Goal: Task Accomplishment & Management: Manage account settings

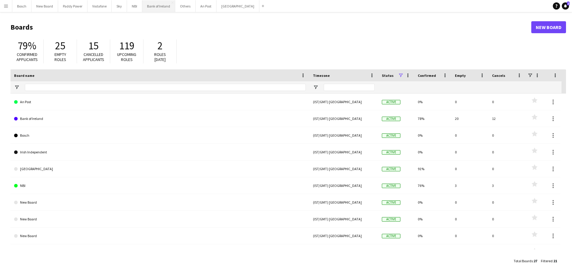
click at [165, 5] on button "Bank of Ireland Close" at bounding box center [158, 6] width 33 height 12
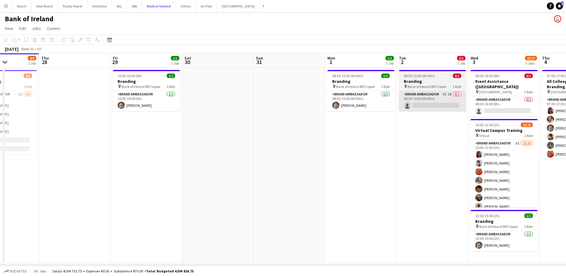
scroll to position [0, 175]
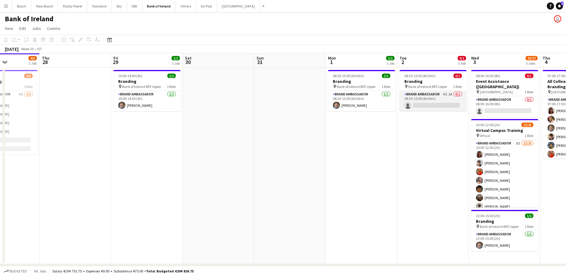
click at [440, 99] on app-card-role "Brand Ambassador 4I 1A 0/1 08:30-15:00 (6h30m) single-neutral-actions" at bounding box center [433, 101] width 67 height 20
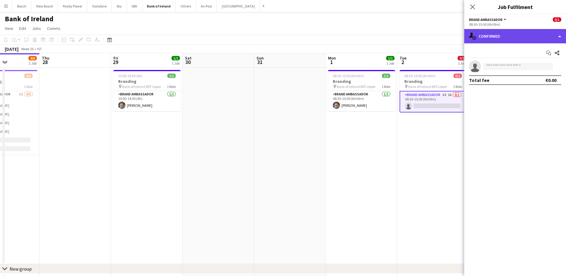
click at [518, 32] on div "single-neutral-actions-check-2 Confirmed" at bounding box center [516, 36] width 102 height 14
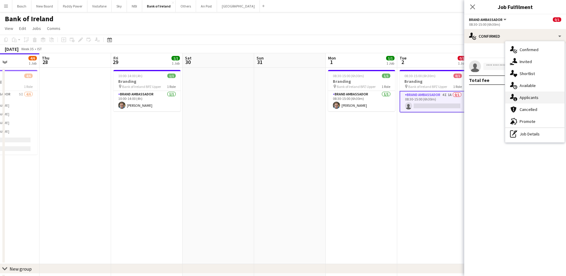
click at [538, 96] on div "single-neutral-actions-information Applicants" at bounding box center [535, 98] width 59 height 12
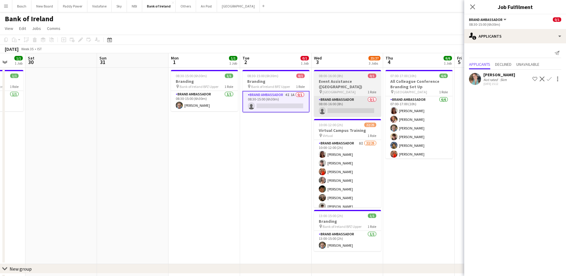
scroll to position [0, 192]
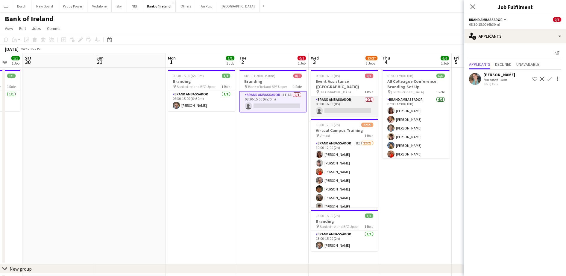
click at [333, 102] on app-card-role "Brand Ambassador 0/1 08:00-16:00 (8h) single-neutral-actions" at bounding box center [344, 106] width 67 height 20
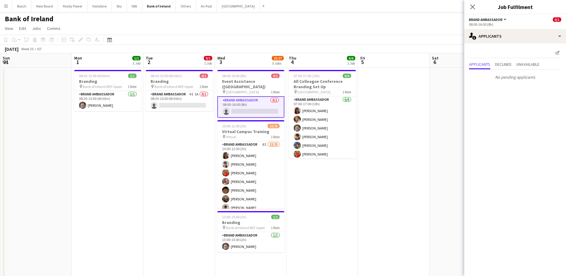
scroll to position [0, 190]
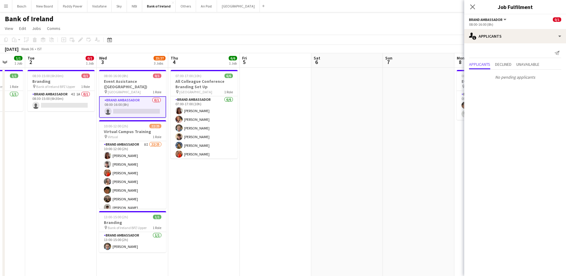
drag, startPoint x: 128, startPoint y: 146, endPoint x: 57, endPoint y: 152, distance: 71.8
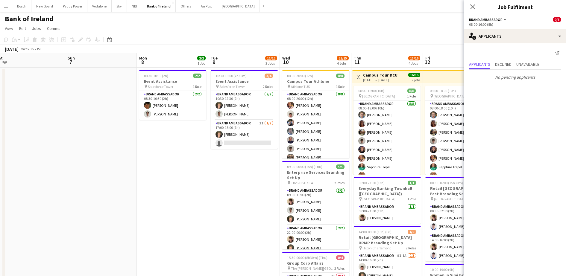
scroll to position [0, 213]
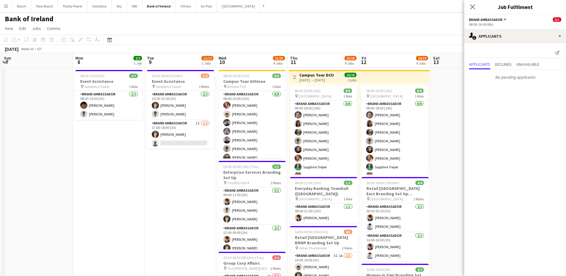
drag, startPoint x: 419, startPoint y: 179, endPoint x: 38, endPoint y: 155, distance: 382.3
drag, startPoint x: 196, startPoint y: 224, endPoint x: 132, endPoint y: 137, distance: 107.8
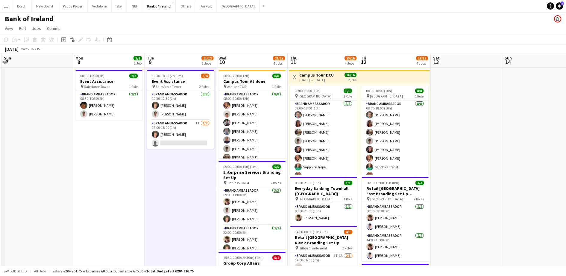
scroll to position [0, 214]
click at [165, 132] on app-card-role "Brand Ambassador 1I [DATE] 17:00-18:00 (1h) [PERSON_NAME] single-neutral-actions" at bounding box center [179, 134] width 67 height 29
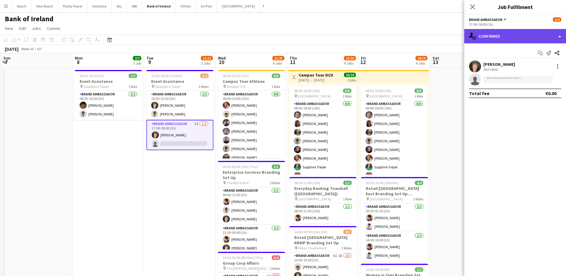
drag, startPoint x: 501, startPoint y: 39, endPoint x: 524, endPoint y: 77, distance: 44.2
click at [501, 39] on div "single-neutral-actions-check-2 Confirmed" at bounding box center [516, 36] width 102 height 14
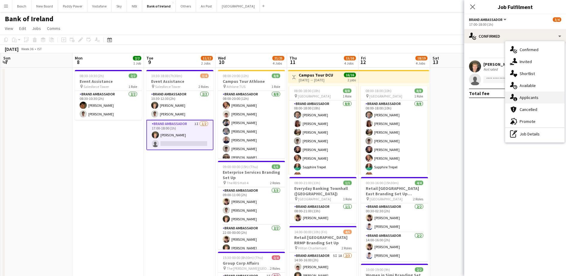
click at [531, 95] on div "single-neutral-actions-information Applicants" at bounding box center [535, 98] width 59 height 12
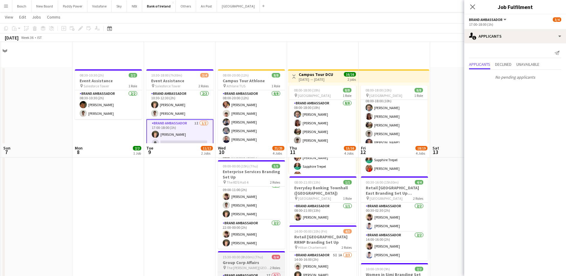
scroll to position [102, 0]
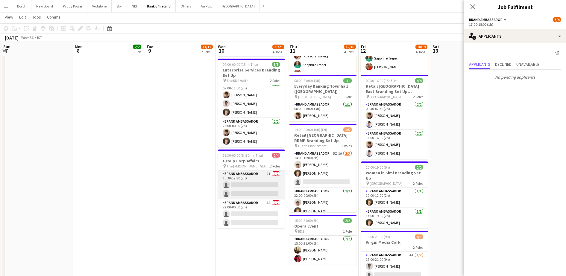
click at [254, 187] on app-card-role "Brand Ambassador 2I 0/2 15:30-17:30 (2h) single-neutral-actions single-neutral-…" at bounding box center [251, 185] width 67 height 29
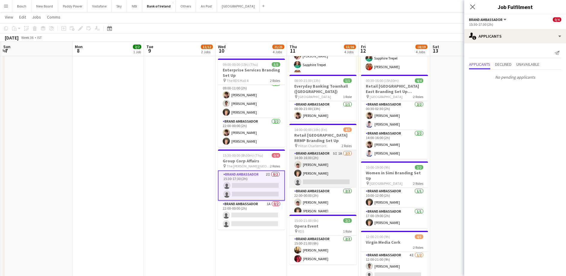
click at [319, 171] on app-card-role "Brand Ambassador 5I 1A [DATE] 14:00-16:00 (2h) [PERSON_NAME] [PERSON_NAME] sing…" at bounding box center [323, 169] width 67 height 38
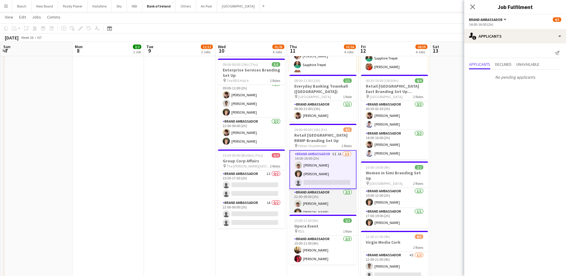
click at [317, 194] on app-card-role "Brand Ambassador [DATE] 22:00-00:00 (2h) [PERSON_NAME] [PERSON_NAME]" at bounding box center [323, 203] width 67 height 29
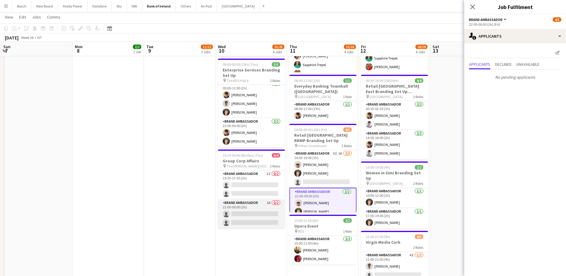
click at [269, 214] on app-card-role "Brand Ambassador 1A 0/2 22:00-00:00 (2h) single-neutral-actions single-neutral-…" at bounding box center [251, 214] width 67 height 29
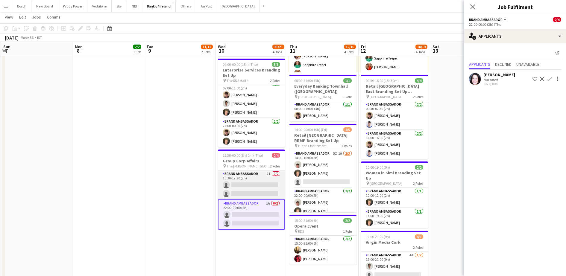
click at [258, 190] on app-card-role "Brand Ambassador 2I 0/2 15:30-17:30 (2h) single-neutral-actions single-neutral-…" at bounding box center [251, 185] width 67 height 29
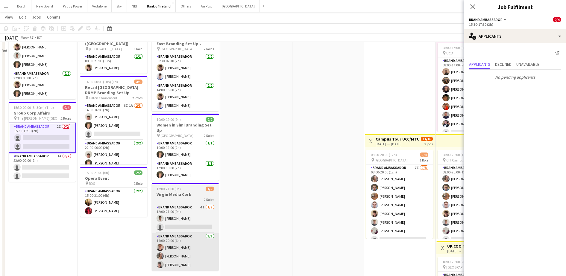
scroll to position [214, 0]
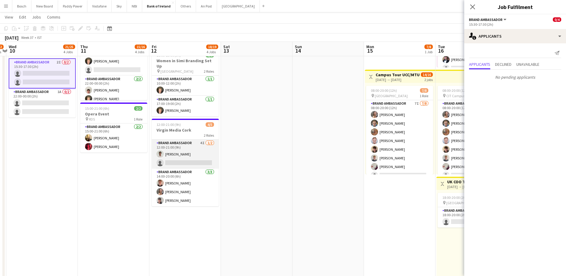
click at [198, 147] on app-card-role "Brand Ambassador 4I [DATE] 12:00-21:00 (9h) [PERSON_NAME] single-neutral-actions" at bounding box center [185, 154] width 67 height 29
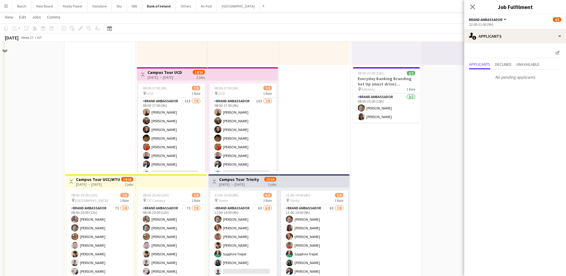
scroll to position [150, 0]
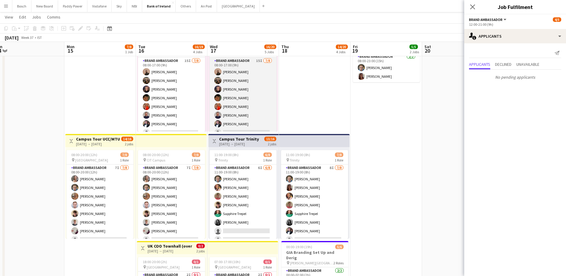
click at [213, 98] on app-card-role "Brand Ambassador 15I [DATE] 08:00-17:00 (9h) [PERSON_NAME] [PERSON_NAME] Cramol…" at bounding box center [243, 98] width 67 height 81
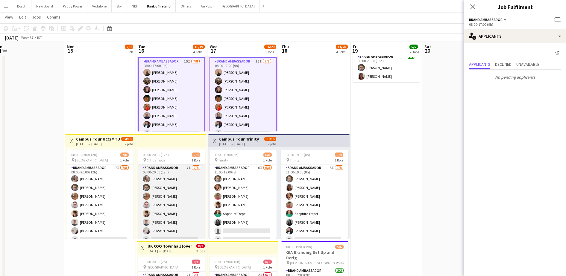
click at [196, 192] on app-card-role "Brand Ambassador 7I [DATE] 08:00-20:00 (12h) [PERSON_NAME] [PERSON_NAME] [PERSO…" at bounding box center [171, 205] width 67 height 81
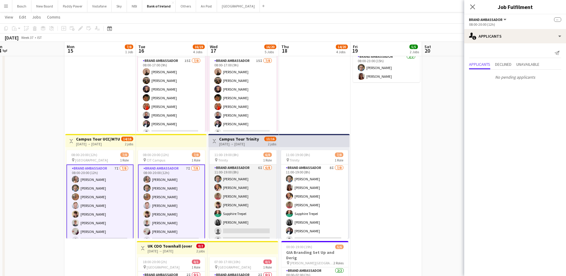
click at [248, 194] on app-card-role "Brand Ambassador 6I [DATE] 11:00-19:00 (8h) [PERSON_NAME] [PERSON_NAME] [PERSON…" at bounding box center [243, 205] width 67 height 81
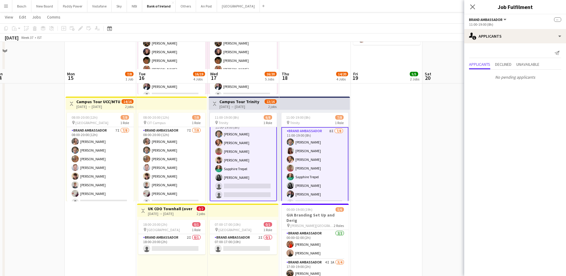
scroll to position [262, 0]
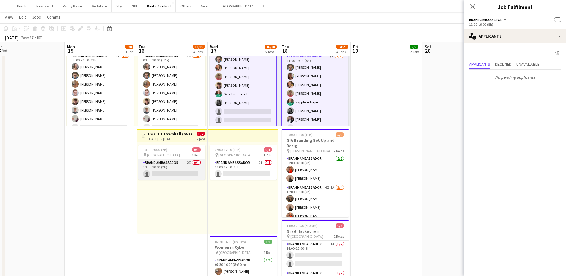
click at [188, 163] on app-card-role "Brand Ambassador 2I 0/1 18:00-20:00 (2h) single-neutral-actions" at bounding box center [171, 170] width 67 height 20
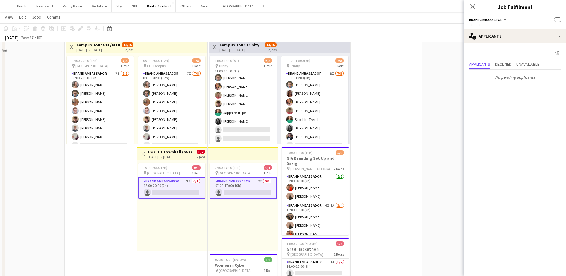
scroll to position [225, 0]
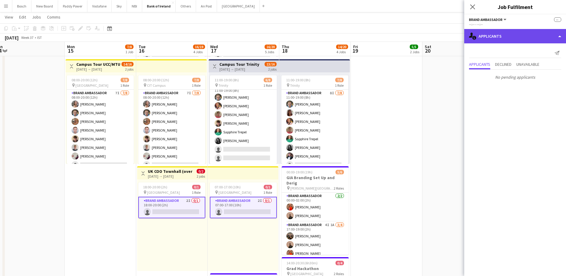
click at [499, 39] on div "single-neutral-actions-information Applicants" at bounding box center [516, 36] width 102 height 14
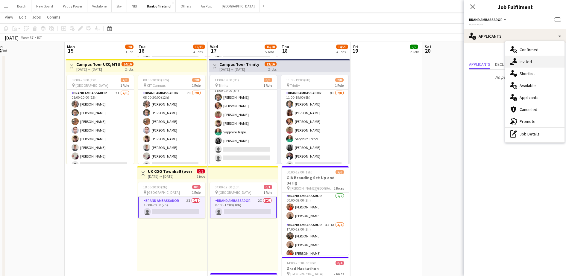
click at [544, 66] on div "single-neutral-actions-share-1 Invited" at bounding box center [535, 62] width 59 height 12
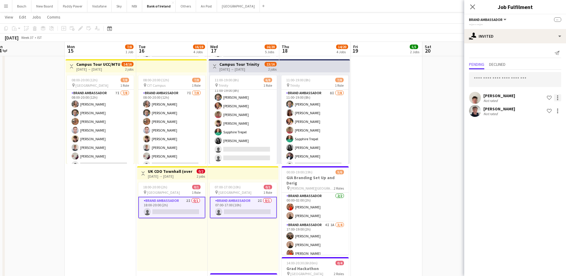
click at [560, 97] on div at bounding box center [557, 97] width 7 height 7
click at [554, 126] on button "Send notification" at bounding box center [539, 123] width 45 height 14
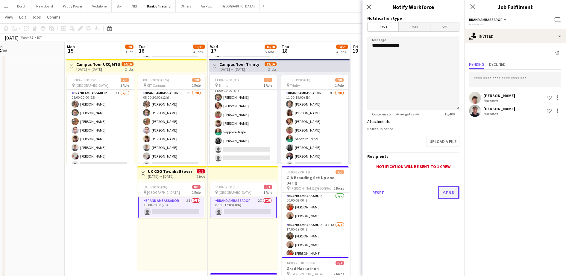
click at [455, 192] on button "Send" at bounding box center [449, 192] width 22 height 13
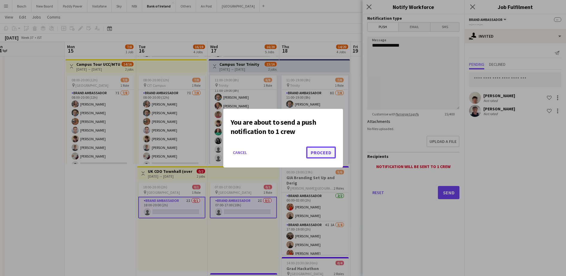
click at [327, 155] on button "Proceed" at bounding box center [321, 153] width 30 height 12
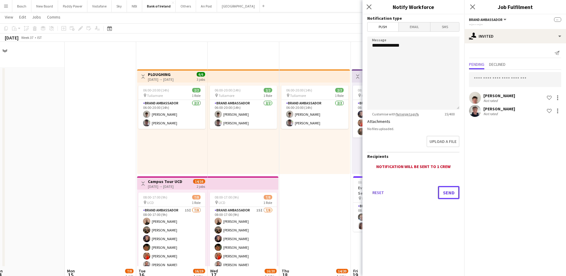
scroll to position [225, 0]
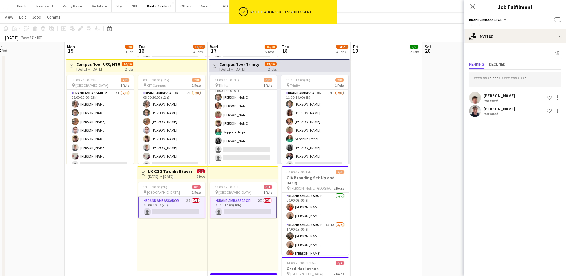
click at [325, 44] on app-board-header-date "Thu 18 14/20 4 Jobs" at bounding box center [315, 49] width 72 height 14
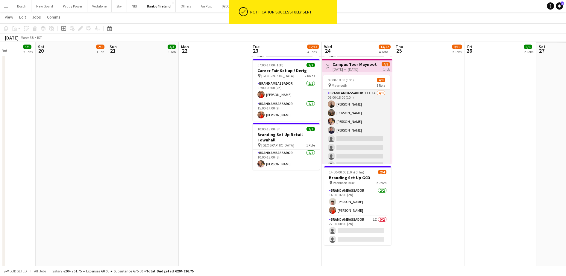
scroll to position [0, 151]
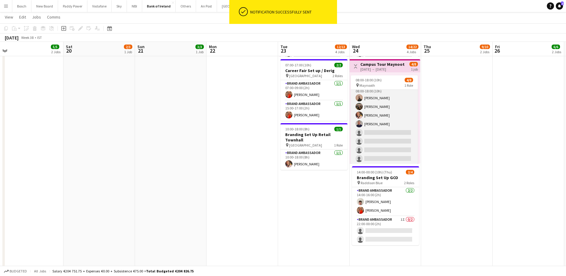
click at [376, 119] on app-card-role "Brand Ambassador 11I 1A [DATE] 08:00-18:00 (10h) [PERSON_NAME] [PERSON_NAME] [P…" at bounding box center [384, 124] width 67 height 81
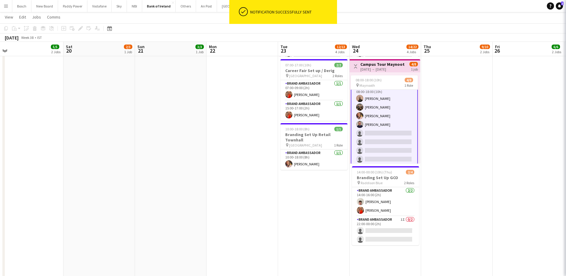
scroll to position [7, 0]
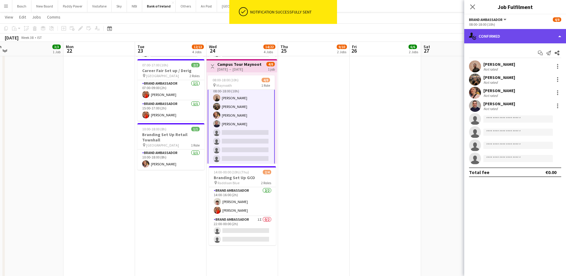
click at [484, 37] on div "single-neutral-actions-check-2 Confirmed" at bounding box center [516, 36] width 102 height 14
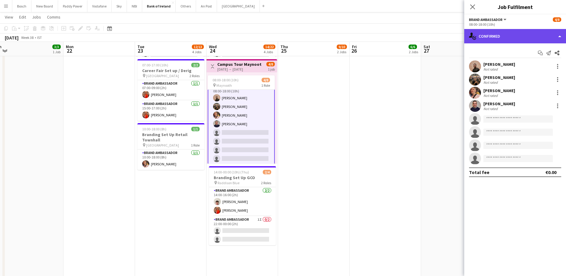
scroll to position [0, 192]
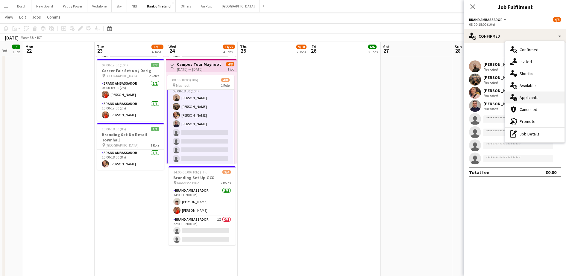
click at [531, 93] on div "single-neutral-actions-information Applicants" at bounding box center [535, 98] width 59 height 12
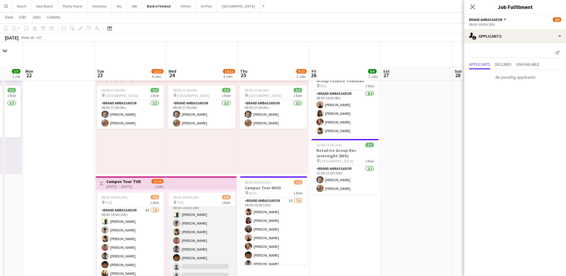
scroll to position [75, 0]
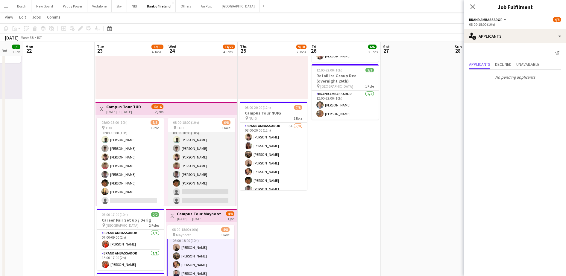
click at [202, 174] on app-card-role "Brand Ambassador 6I [DATE] 08:00-18:00 (10h) [PERSON_NAME] [PERSON_NAME] [PERSO…" at bounding box center [201, 165] width 67 height 81
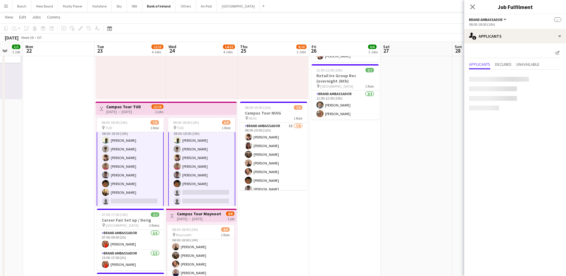
scroll to position [6, 0]
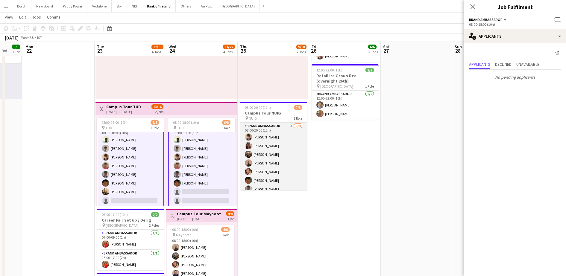
click at [277, 161] on app-card-role "Brand Ambassador 3I [DATE] 08:00-20:00 (12h) [PERSON_NAME] [PERSON_NAME] Moryck…" at bounding box center [273, 163] width 67 height 81
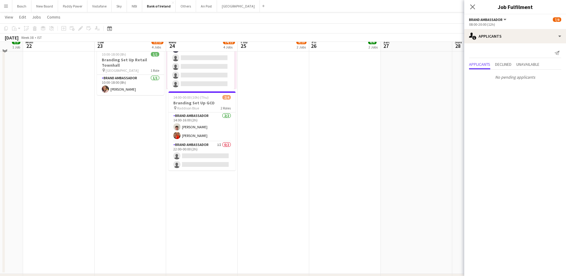
scroll to position [0, 0]
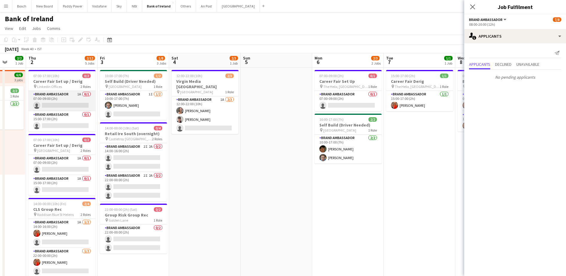
click at [57, 96] on app-card-role "Brand Ambassador 1A 0/1 07:00-09:00 (2h) single-neutral-actions" at bounding box center [61, 101] width 67 height 20
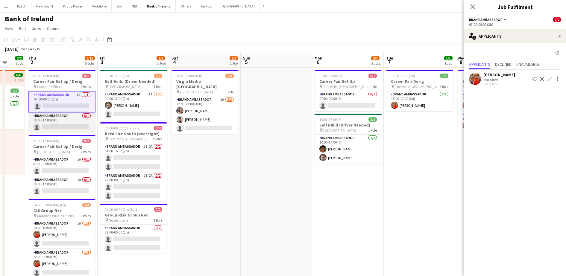
click at [70, 116] on app-card-role "Brand Ambassador 0/1 15:00-17:00 (2h) single-neutral-actions" at bounding box center [61, 123] width 67 height 20
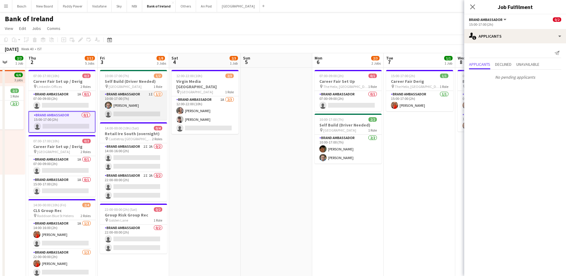
click at [133, 98] on app-card-role "Brand Ambassador 1I [DATE] 10:00-17:00 (7h) [PERSON_NAME] single-neutral-actions" at bounding box center [133, 105] width 67 height 29
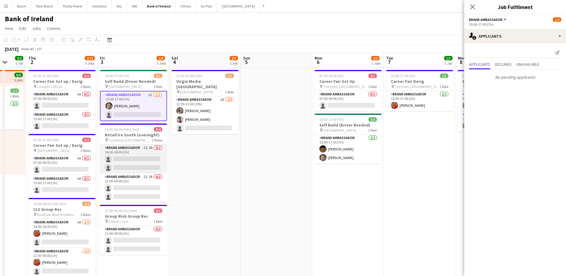
click at [138, 156] on app-card-role "Brand Ambassador 2I 2A 0/2 14:00-16:00 (2h) single-neutral-actions single-neutr…" at bounding box center [133, 159] width 67 height 29
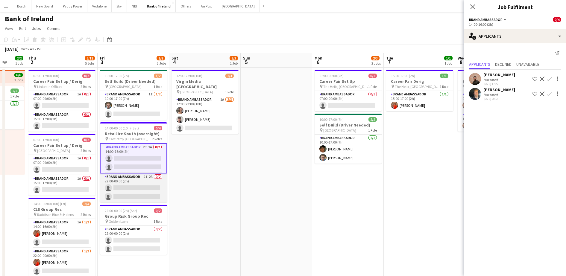
click at [143, 188] on app-card-role "Brand Ambassador 2I 2A 0/2 22:00-00:00 (2h) single-neutral-actions single-neutr…" at bounding box center [133, 188] width 67 height 29
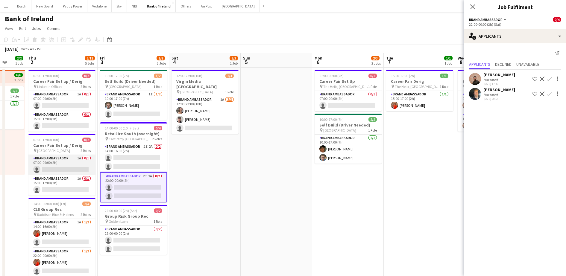
click at [68, 160] on app-card-role "Brand Ambassador 1A 0/1 07:00-09:00 (2h) single-neutral-actions" at bounding box center [61, 165] width 67 height 20
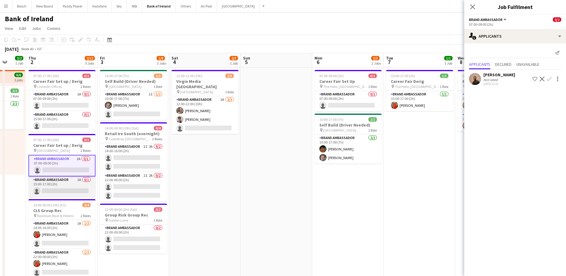
click at [76, 184] on app-card-role "Brand Ambassador 1A 0/1 15:00-17:00 (2h) single-neutral-actions" at bounding box center [61, 187] width 67 height 20
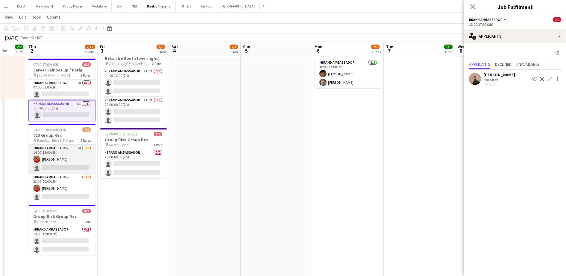
click at [74, 156] on app-card-role "Brand Ambassador 1A [DATE] 14:00-16:00 (2h) [PERSON_NAME] single-neutral-actions" at bounding box center [61, 159] width 67 height 29
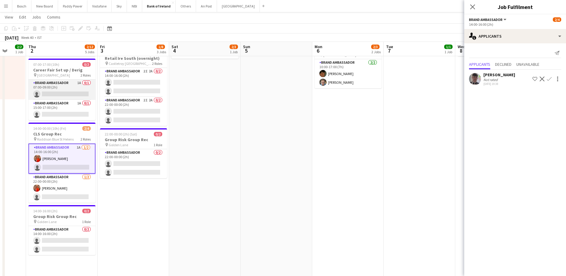
click at [80, 97] on app-card-role "Brand Ambassador 1A 0/1 07:00-09:00 (2h) single-neutral-actions" at bounding box center [61, 90] width 67 height 20
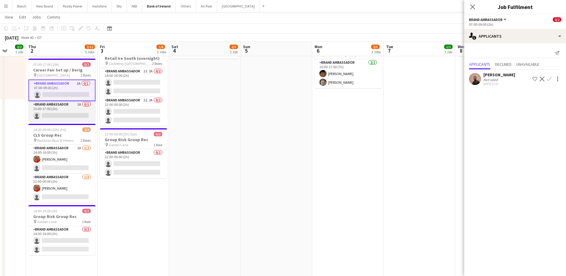
click at [69, 112] on app-card-role "Brand Ambassador 1A 0/1 15:00-17:00 (2h) single-neutral-actions" at bounding box center [61, 111] width 67 height 20
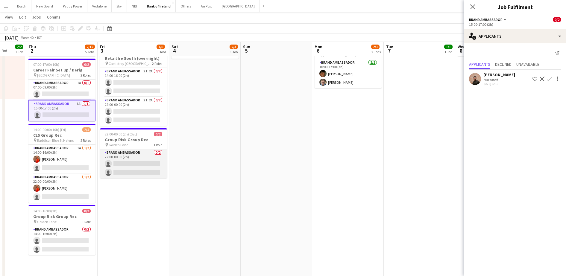
click at [144, 152] on app-card-role "Brand Ambassador 0/2 22:00-00:00 (2h) single-neutral-actions single-neutral-act…" at bounding box center [133, 163] width 67 height 29
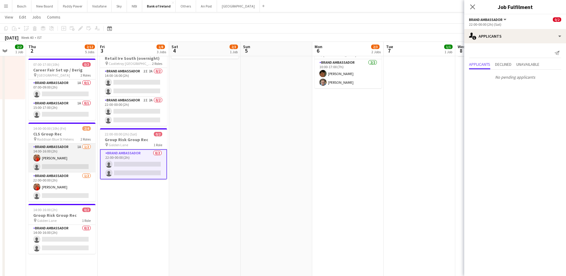
drag, startPoint x: 66, startPoint y: 163, endPoint x: 66, endPoint y: 170, distance: 6.9
click at [66, 164] on app-card-role "Brand Ambassador 1A [DATE] 14:00-16:00 (2h) [PERSON_NAME] single-neutral-actions" at bounding box center [61, 158] width 67 height 29
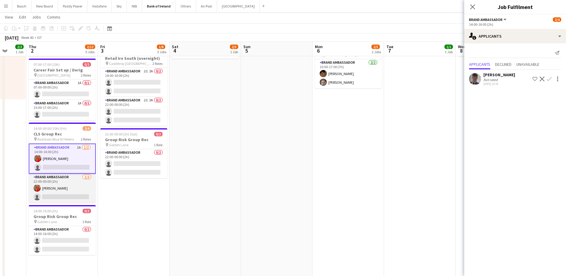
click at [68, 185] on app-card-role "Brand Ambassador [DATE] 22:00-00:00 (2h) [PERSON_NAME] single-neutral-actions" at bounding box center [62, 188] width 67 height 29
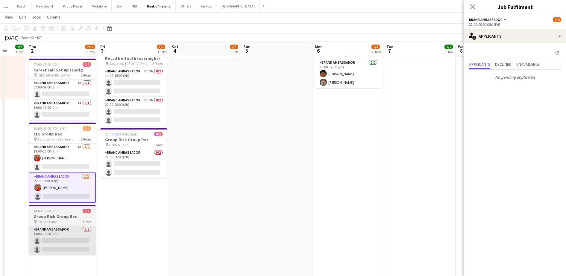
click at [78, 232] on app-card-role "Brand Ambassador 0/2 14:00-16:00 (2h) single-neutral-actions single-neutral-act…" at bounding box center [62, 240] width 67 height 29
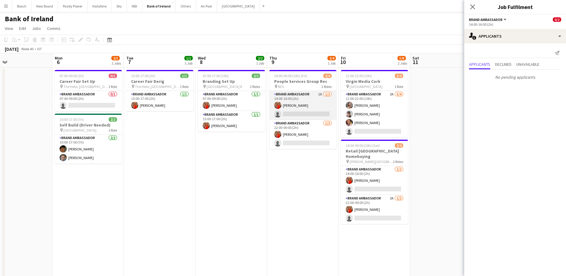
click at [283, 113] on app-card-role "Brand Ambassador 1A [DATE] 14:00-16:00 (2h) [PERSON_NAME] single-neutral-actions" at bounding box center [303, 105] width 67 height 29
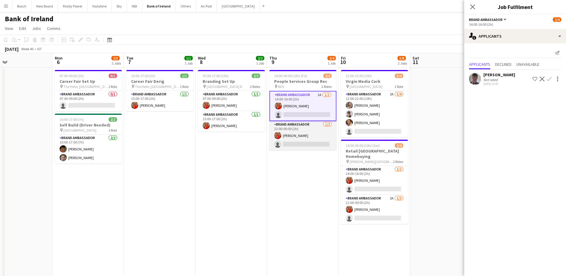
drag, startPoint x: 290, startPoint y: 139, endPoint x: 295, endPoint y: 138, distance: 4.9
click at [291, 139] on app-card-role "Brand Ambassador [DATE] 22:00-00:00 (2h) [PERSON_NAME] single-neutral-actions" at bounding box center [303, 135] width 67 height 29
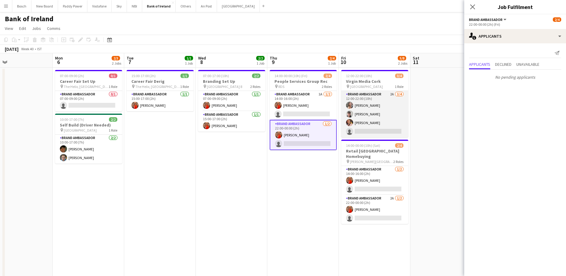
click at [364, 108] on app-card-role "Brand Ambassador 2A [DATE] 12:00-22:00 (10h) [PERSON_NAME] [PERSON_NAME] [PERSO…" at bounding box center [374, 114] width 67 height 46
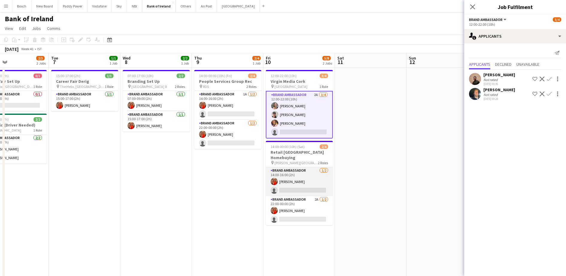
click at [316, 169] on app-card-role "Brand Ambassador [DATE] 14:00-16:00 (2h) [PERSON_NAME] single-neutral-actions" at bounding box center [299, 181] width 67 height 29
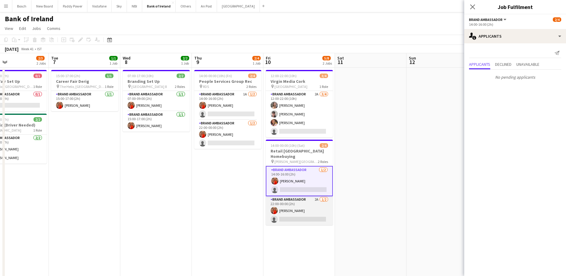
click at [318, 208] on app-card-role "Brand Ambassador 2A [DATE] 22:00-00:00 (2h) [PERSON_NAME] single-neutral-actions" at bounding box center [299, 210] width 67 height 29
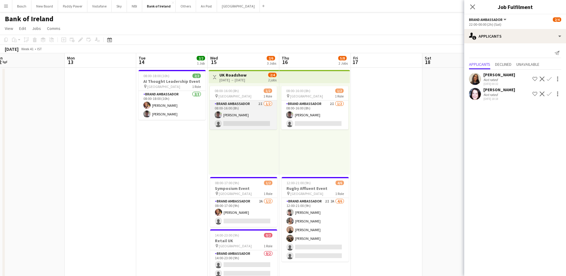
click at [226, 114] on app-card-role "Brand Ambassador 2I [DATE] 08:00-16:00 (8h) [PERSON_NAME] single-neutral-actions" at bounding box center [243, 115] width 67 height 29
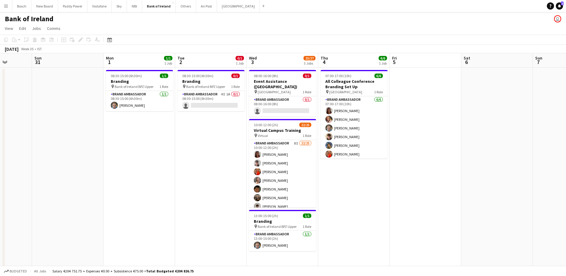
scroll to position [0, 195]
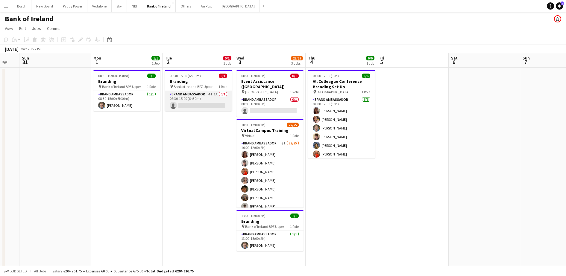
click at [215, 103] on app-card-role "Brand Ambassador 4I 1A 0/1 08:30-15:00 (6h30m) single-neutral-actions" at bounding box center [198, 101] width 67 height 20
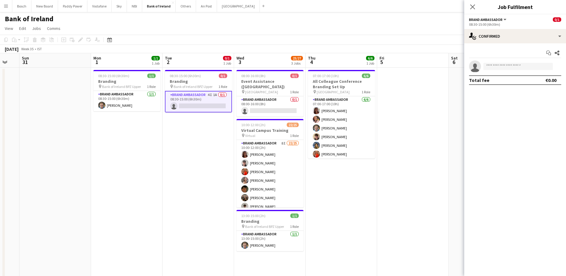
click at [529, 28] on app-options-switcher "Brand Ambassador All roles Brand Ambassador 0/1 08:30-15:00 (6h30m)" at bounding box center [516, 21] width 102 height 15
click at [530, 44] on div "Start chat Share single-neutral-actions Total fee €0.00" at bounding box center [516, 66] width 102 height 46
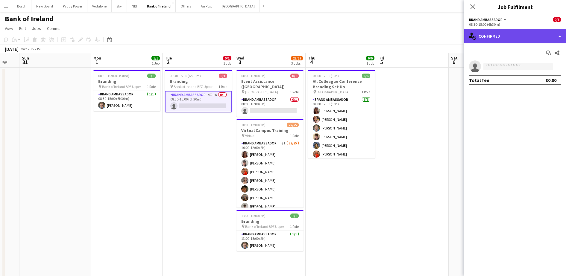
click at [513, 34] on div "single-neutral-actions-check-2 Confirmed" at bounding box center [516, 36] width 102 height 14
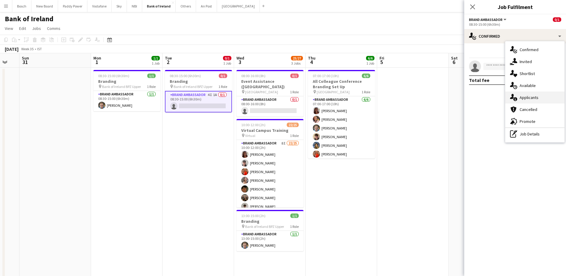
click at [535, 94] on div "single-neutral-actions-information Applicants" at bounding box center [535, 98] width 59 height 12
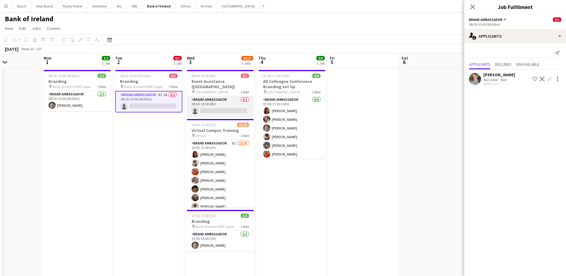
scroll to position [0, 174]
click at [217, 102] on app-card-role "Brand Ambassador 0/1 08:00-16:00 (8h) single-neutral-actions" at bounding box center [219, 106] width 67 height 20
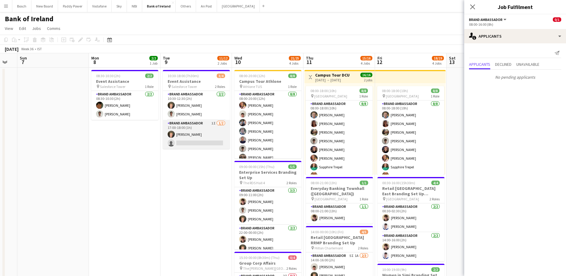
scroll to position [0, 198]
click at [203, 140] on app-card-role "Brand Ambassador 1I [DATE] 17:00-18:00 (1h) [PERSON_NAME] single-neutral-actions" at bounding box center [196, 134] width 67 height 29
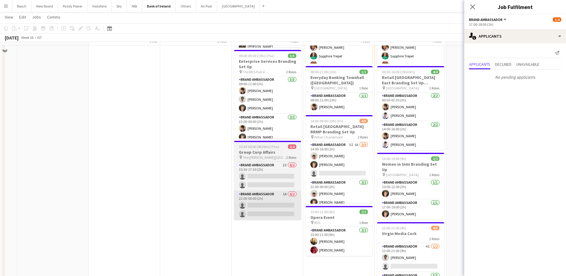
scroll to position [112, 0]
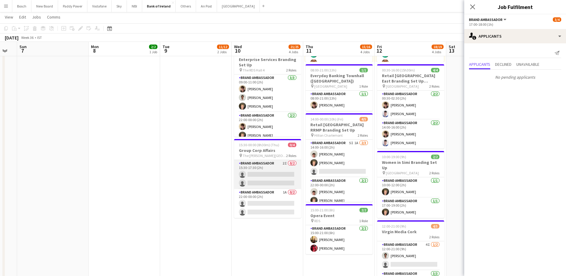
click at [270, 182] on app-card-role "Brand Ambassador 2I 0/2 15:30-17:30 (2h) single-neutral-actions single-neutral-…" at bounding box center [267, 174] width 67 height 29
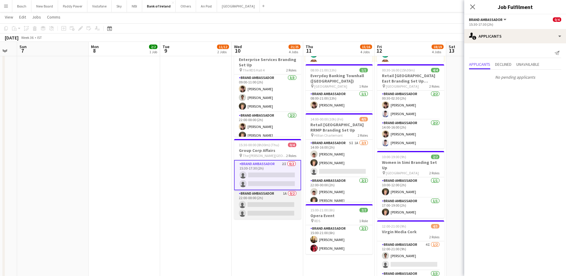
click at [271, 194] on app-card-role "Brand Ambassador 1A 0/2 22:00-00:00 (2h) single-neutral-actions single-neutral-…" at bounding box center [267, 204] width 67 height 29
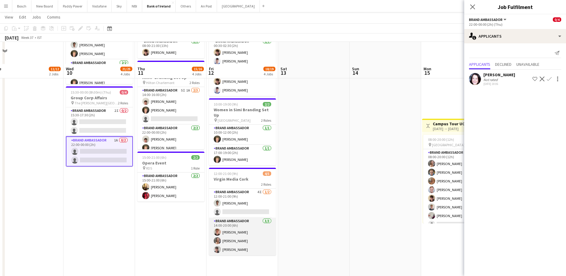
scroll to position [187, 0]
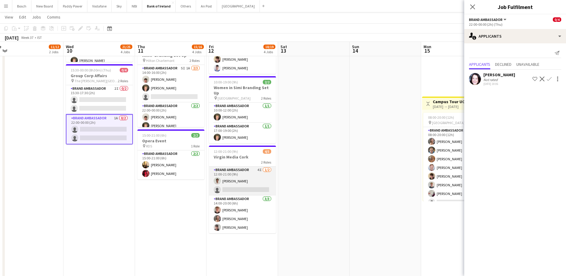
click at [232, 176] on app-card-role "Brand Ambassador 4I [DATE] 12:00-21:00 (9h) [PERSON_NAME] single-neutral-actions" at bounding box center [242, 181] width 67 height 29
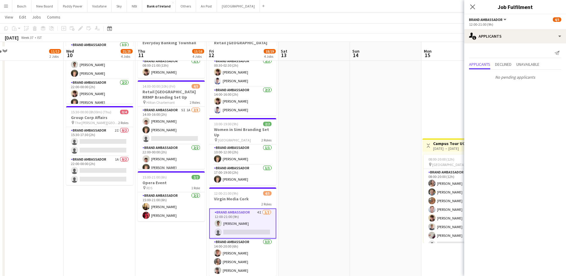
scroll to position [150, 0]
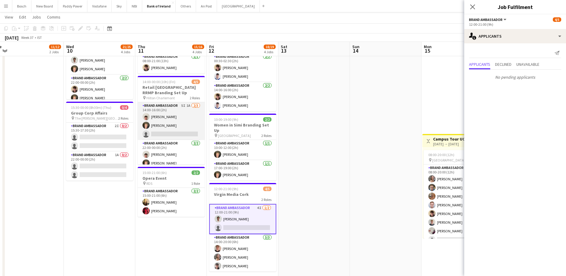
click at [185, 120] on app-card-role "Brand Ambassador 5I 1A [DATE] 14:00-16:00 (2h) [PERSON_NAME] [PERSON_NAME] sing…" at bounding box center [171, 121] width 67 height 38
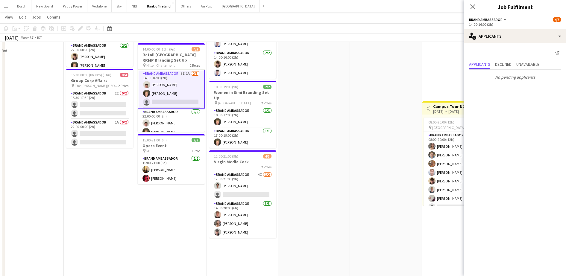
scroll to position [187, 0]
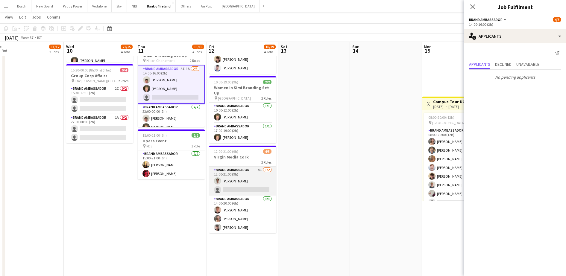
click at [235, 192] on app-card-role "Brand Ambassador 4I [DATE] 12:00-21:00 (9h) [PERSON_NAME] single-neutral-actions" at bounding box center [242, 181] width 67 height 29
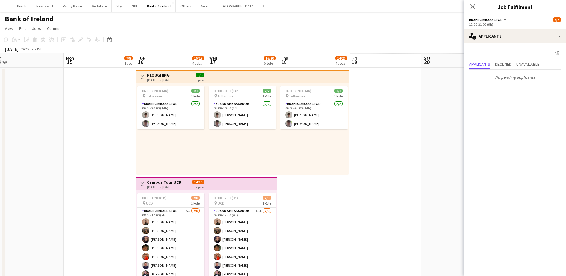
scroll to position [0, 198]
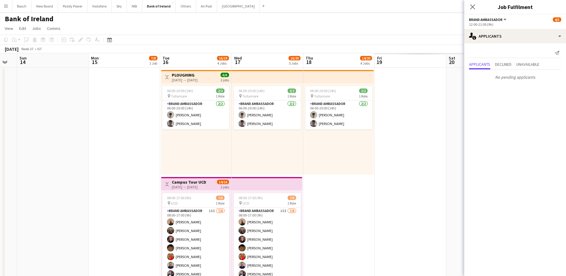
drag, startPoint x: 400, startPoint y: 166, endPoint x: 67, endPoint y: 187, distance: 333.7
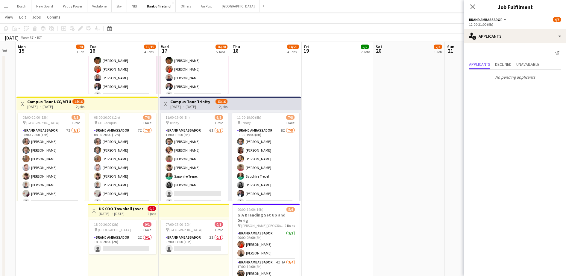
scroll to position [0, 202]
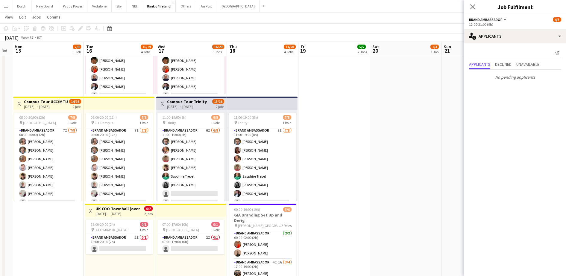
drag, startPoint x: 398, startPoint y: 206, endPoint x: 322, endPoint y: 193, distance: 77.2
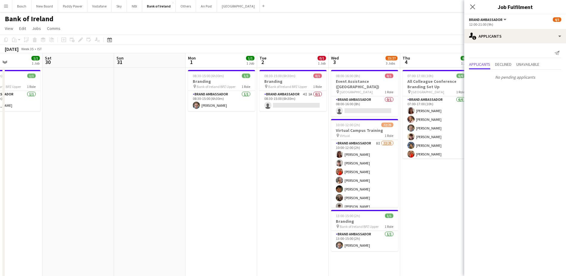
scroll to position [0, 134]
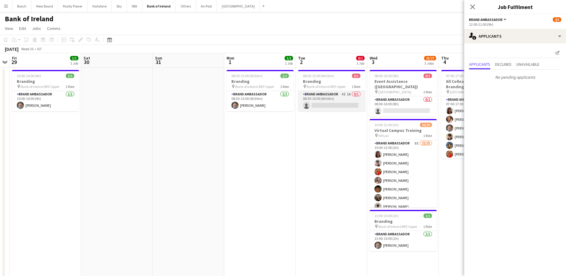
click at [326, 105] on app-card-role "Brand Ambassador 4I 1A 0/1 08:30-15:00 (6h30m) single-neutral-actions" at bounding box center [331, 101] width 67 height 20
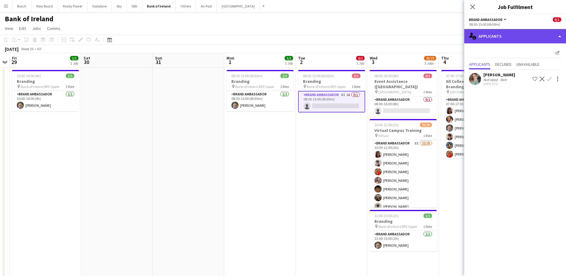
click at [502, 30] on div "single-neutral-actions-information Applicants" at bounding box center [516, 36] width 102 height 14
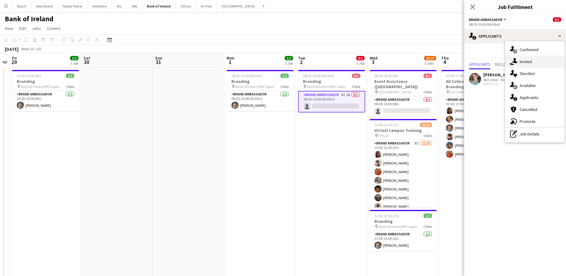
click at [527, 60] on div "single-neutral-actions-share-1 Invited" at bounding box center [535, 62] width 59 height 12
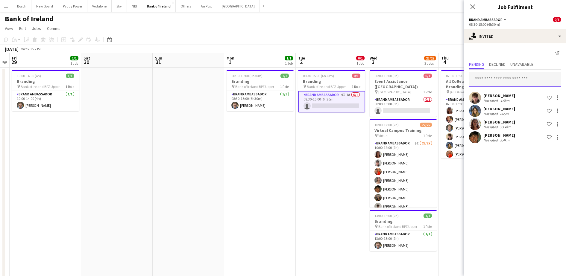
click at [516, 81] on input "text" at bounding box center [515, 79] width 92 height 15
click at [556, 110] on div at bounding box center [557, 111] width 7 height 7
click at [534, 136] on span "Send notification" at bounding box center [538, 136] width 35 height 5
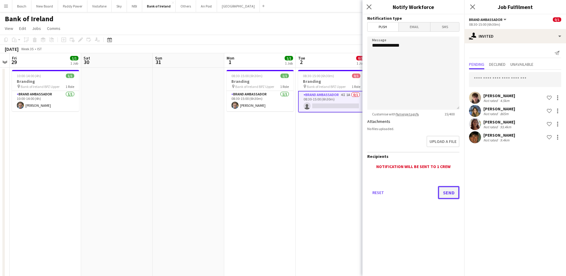
click at [451, 191] on button "Send" at bounding box center [449, 192] width 22 height 13
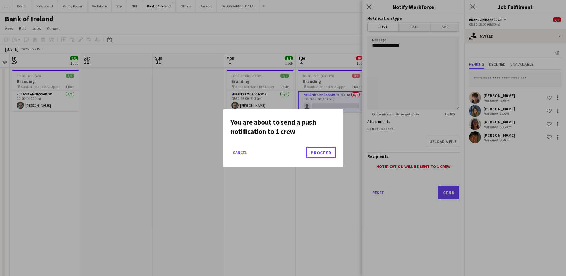
click at [318, 148] on button "Proceed" at bounding box center [321, 153] width 30 height 12
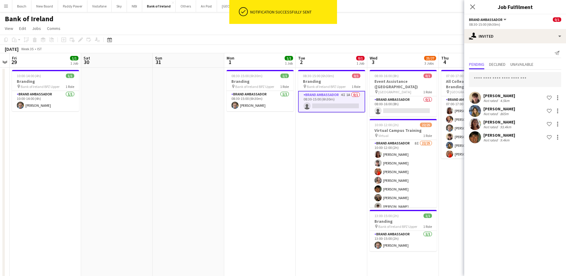
click at [321, 38] on app-toolbar "Copy Paste Paste Ctrl+V Paste with crew Ctrl+Shift+V Paste linked Job Delete Gr…" at bounding box center [283, 40] width 566 height 10
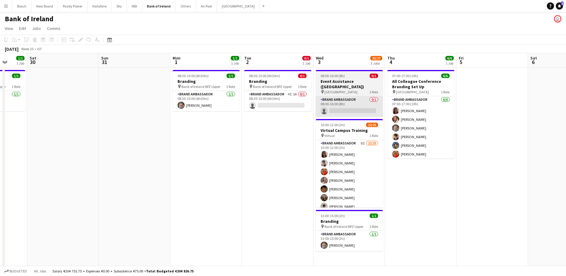
scroll to position [0, 188]
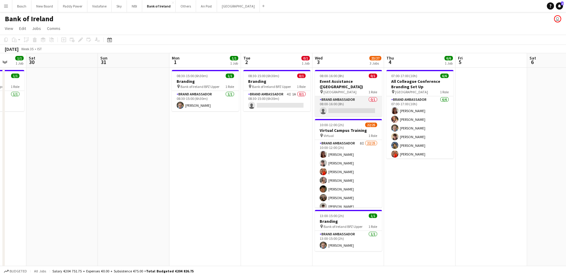
click at [362, 105] on app-card-role "Brand Ambassador 0/1 08:00-16:00 (8h) single-neutral-actions" at bounding box center [348, 106] width 67 height 20
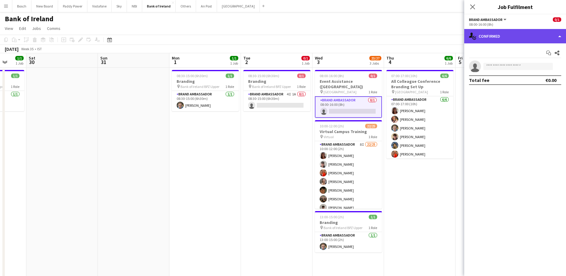
click at [523, 31] on div "single-neutral-actions-check-2 Confirmed" at bounding box center [516, 36] width 102 height 14
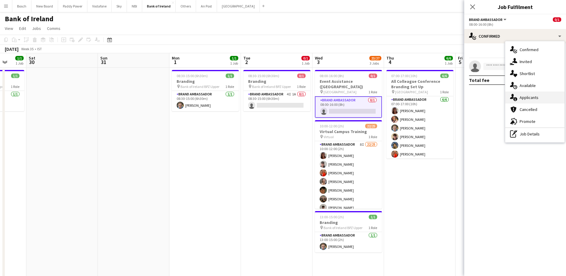
click at [528, 97] on div "single-neutral-actions-information Applicants" at bounding box center [535, 98] width 59 height 12
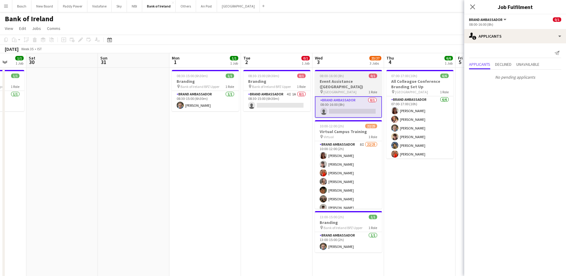
click at [344, 90] on div "pin UCD Campus 1 Role" at bounding box center [348, 92] width 67 height 5
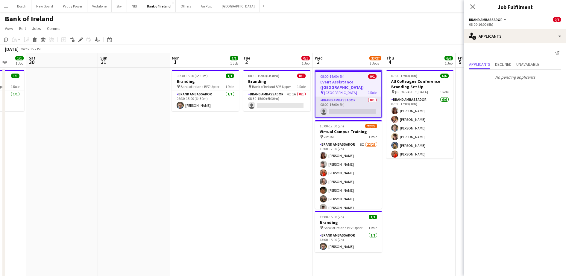
click at [352, 98] on app-card-role "Brand Ambassador 0/1 08:00-16:00 (8h) single-neutral-actions" at bounding box center [349, 107] width 66 height 20
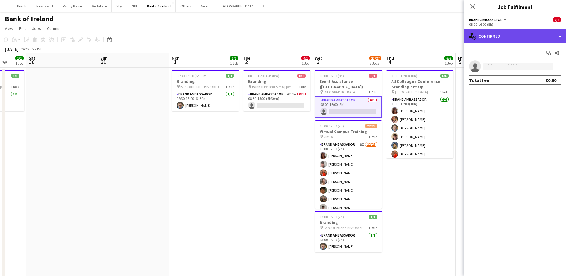
click at [491, 31] on div "single-neutral-actions-check-2 Confirmed" at bounding box center [516, 36] width 102 height 14
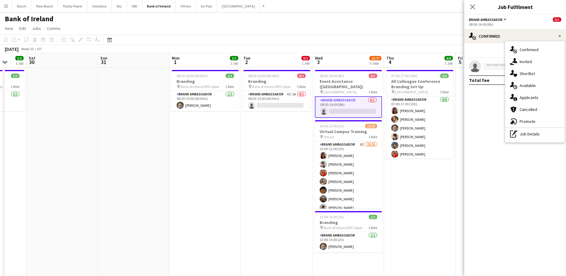
click at [507, 23] on div "08:00-16:00 (8h)" at bounding box center [515, 24] width 92 height 4
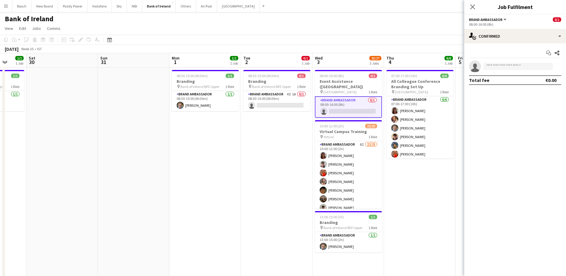
click at [503, 20] on button "Brand Ambassador" at bounding box center [488, 19] width 38 height 4
click at [503, 60] on div "Start chat Share single-neutral-actions Total fee €0.00" at bounding box center [516, 66] width 102 height 46
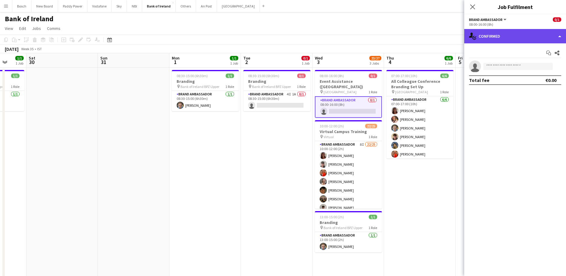
click at [520, 36] on div "single-neutral-actions-check-2 Confirmed" at bounding box center [516, 36] width 102 height 14
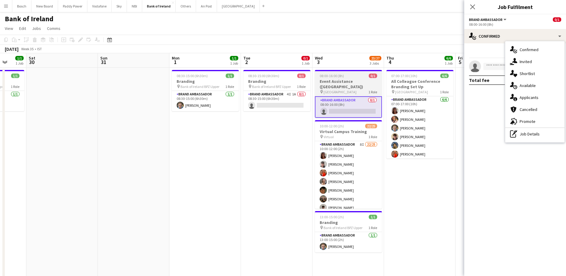
click at [328, 89] on app-job-card "08:00-16:00 (8h) 0/1 Event Assistance (VAN) pin UCD Campus 1 Role Brand Ambassa…" at bounding box center [348, 94] width 67 height 48
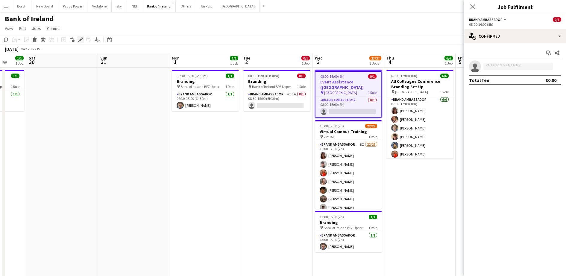
click at [82, 38] on icon at bounding box center [81, 37] width 1 height 1
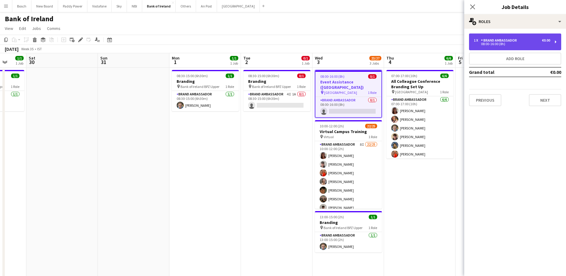
click at [521, 48] on div "1 x Brand Ambassador €0.00 08:00-16:00 (8h)" at bounding box center [515, 42] width 92 height 17
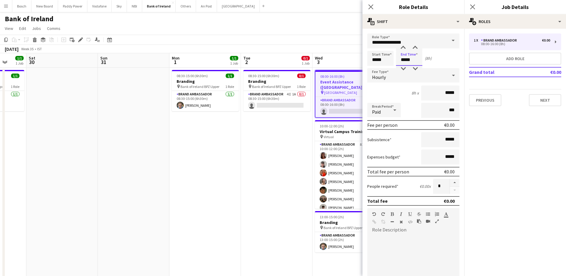
click at [420, 61] on input "*****" at bounding box center [409, 58] width 26 height 15
type input "*****"
click at [421, 243] on div at bounding box center [413, 271] width 92 height 72
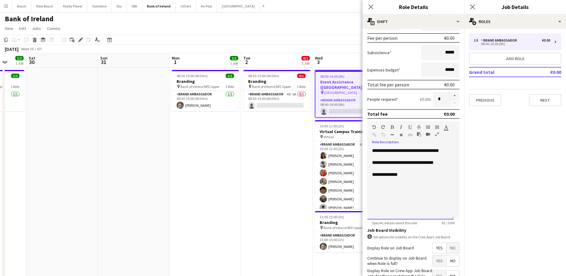
scroll to position [129, 0]
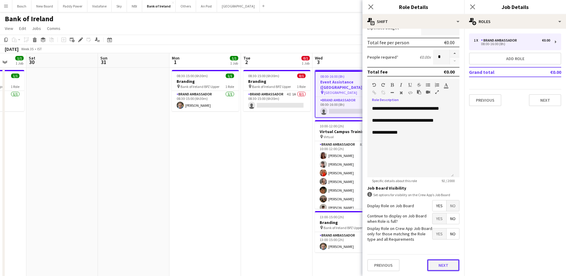
click at [440, 266] on button "Next" at bounding box center [443, 266] width 32 height 12
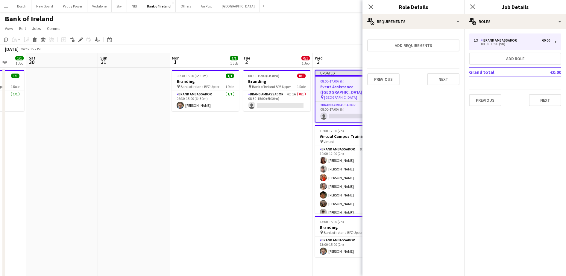
scroll to position [0, 0]
click at [555, 101] on button "Next" at bounding box center [545, 100] width 32 height 12
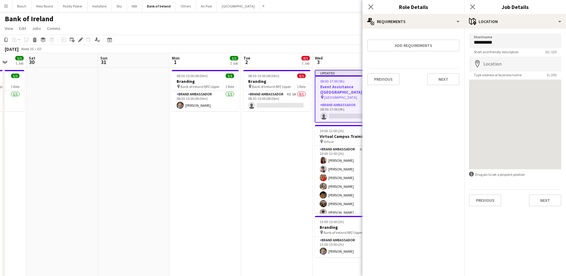
click at [331, 41] on app-toolbar "Copy Paste Paste Ctrl+V Paste with crew Ctrl+Shift+V Paste linked Job Delete Gr…" at bounding box center [283, 40] width 566 height 10
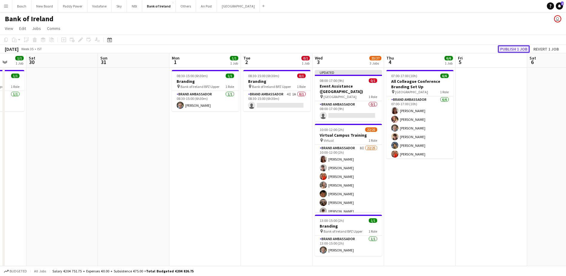
click at [520, 49] on button "Publish 1 job" at bounding box center [514, 49] width 32 height 8
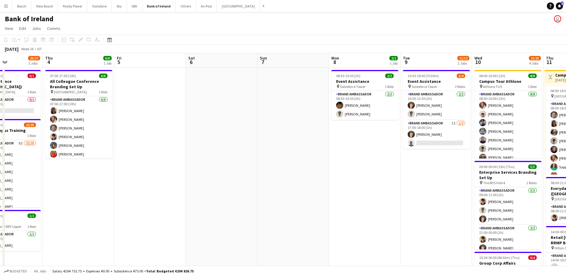
drag, startPoint x: 466, startPoint y: 203, endPoint x: 33, endPoint y: 182, distance: 433.0
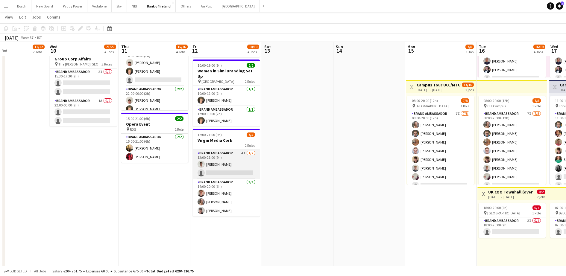
scroll to position [204, 0]
click at [225, 163] on app-card-role "Brand Ambassador 4I [DATE] 12:00-21:00 (9h) [PERSON_NAME] single-neutral-actions" at bounding box center [226, 164] width 67 height 29
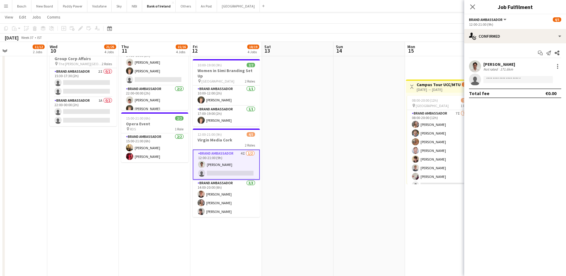
click at [398, 25] on app-toolbar "Copy Paste Paste Ctrl+V Paste with crew Ctrl+Shift+V Paste linked Job Delete Gr…" at bounding box center [283, 28] width 566 height 10
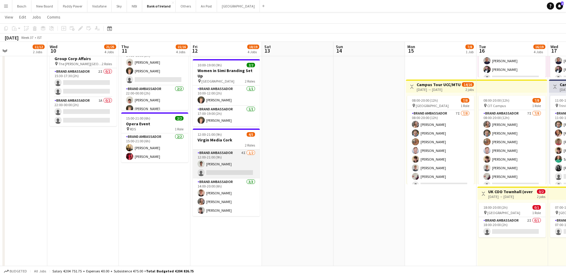
click at [232, 160] on app-card-role "Brand Ambassador 4I [DATE] 12:00-21:00 (9h) [PERSON_NAME] single-neutral-actions" at bounding box center [226, 164] width 67 height 29
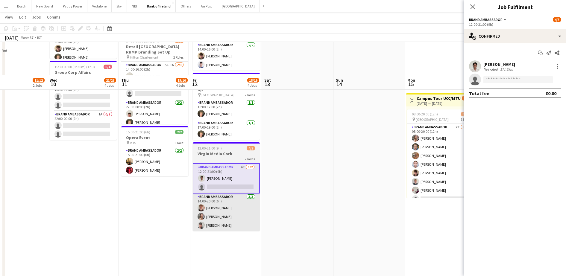
scroll to position [150, 0]
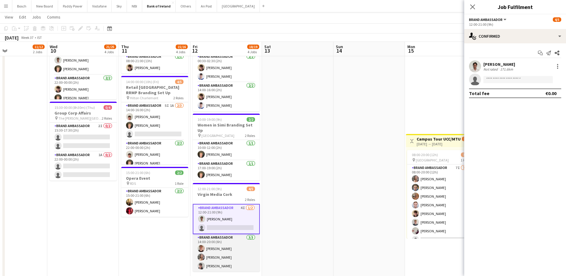
click at [236, 257] on app-card-role "Brand Ambassador 3/3 14:00-20:00 (6h) Noah Patterson Clodagh O’ Callaghan David…" at bounding box center [226, 254] width 67 height 38
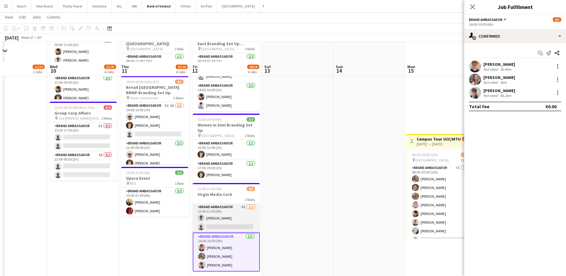
scroll to position [187, 0]
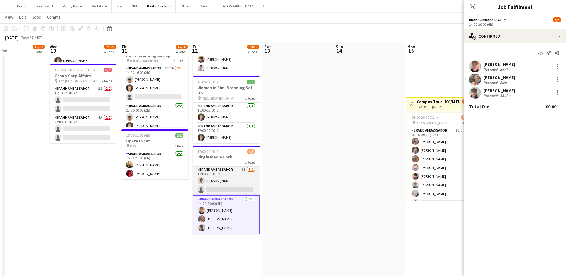
click at [211, 173] on app-card-role "Brand Ambassador 4I [DATE] 12:00-21:00 (9h) [PERSON_NAME] single-neutral-actions" at bounding box center [226, 181] width 67 height 29
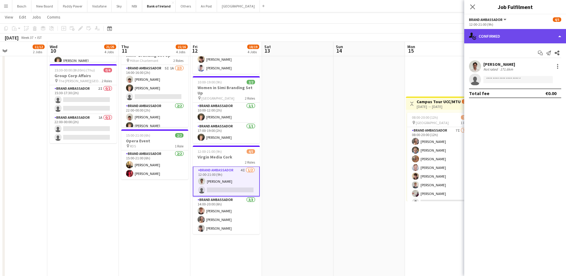
click at [538, 36] on div "single-neutral-actions-check-2 Confirmed" at bounding box center [516, 36] width 102 height 14
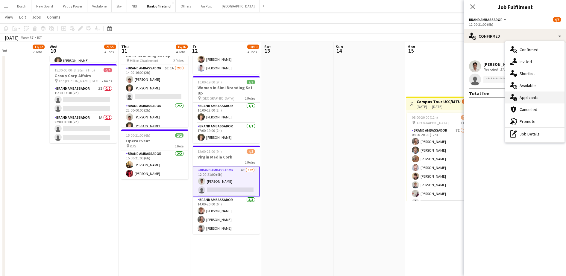
click at [522, 99] on div "single-neutral-actions-information Applicants" at bounding box center [535, 98] width 59 height 12
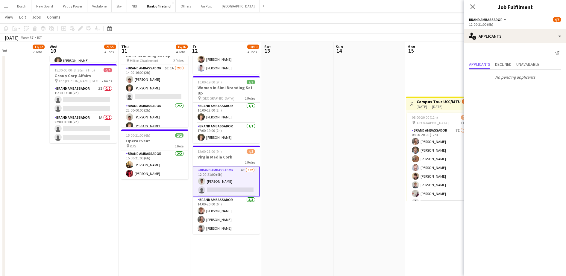
click at [369, 23] on app-page-menu "View Day view expanded Day view collapsed Month view Date picker Jump to today …" at bounding box center [283, 17] width 566 height 11
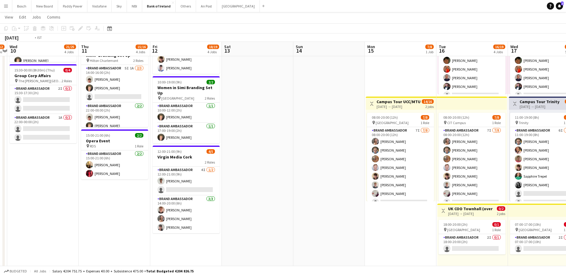
drag, startPoint x: 312, startPoint y: 143, endPoint x: 411, endPoint y: 138, distance: 99.6
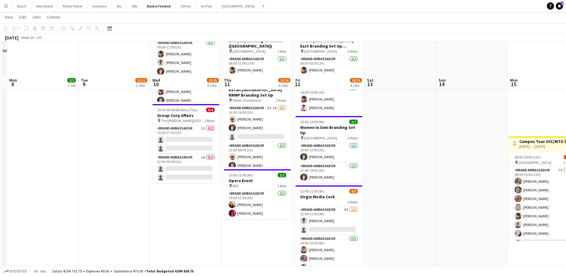
scroll to position [0, 0]
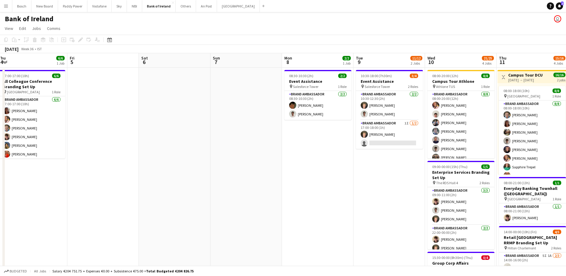
drag, startPoint x: 119, startPoint y: 189, endPoint x: 246, endPoint y: 152, distance: 132.8
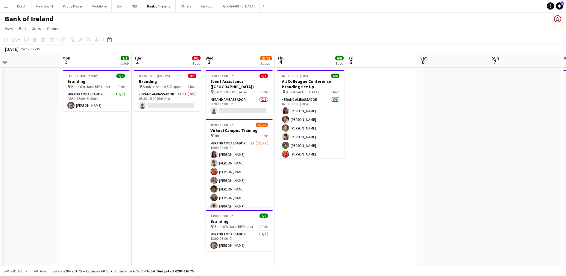
drag, startPoint x: 87, startPoint y: 133, endPoint x: 458, endPoint y: 109, distance: 370.9
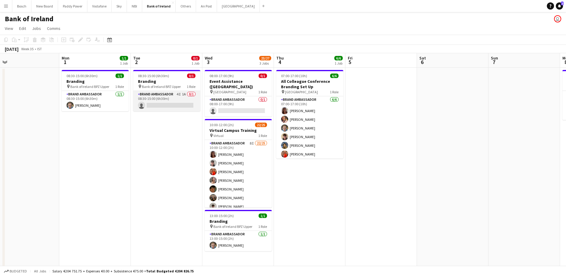
click at [180, 103] on app-card-role "Brand Ambassador 4I 1A 0/1 08:30-15:00 (6h30m) single-neutral-actions" at bounding box center [166, 101] width 67 height 20
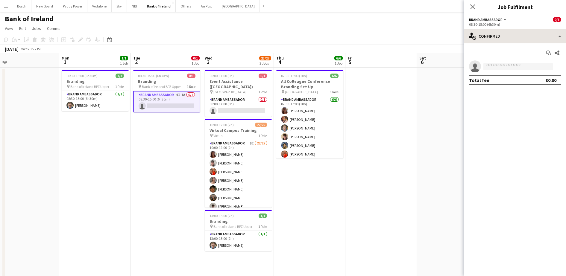
drag, startPoint x: 516, startPoint y: 48, endPoint x: 515, endPoint y: 36, distance: 12.6
click at [515, 47] on div "Start chat Share single-neutral-actions Total fee €0.00" at bounding box center [516, 66] width 102 height 46
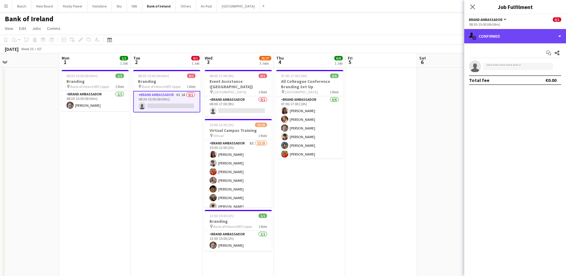
drag, startPoint x: 515, startPoint y: 36, endPoint x: 521, endPoint y: 72, distance: 37.4
click at [515, 36] on div "single-neutral-actions-check-2 Confirmed" at bounding box center [516, 36] width 102 height 14
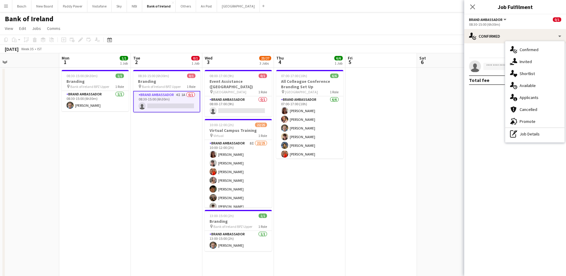
click at [529, 93] on div "single-neutral-actions-information Applicants" at bounding box center [535, 98] width 59 height 12
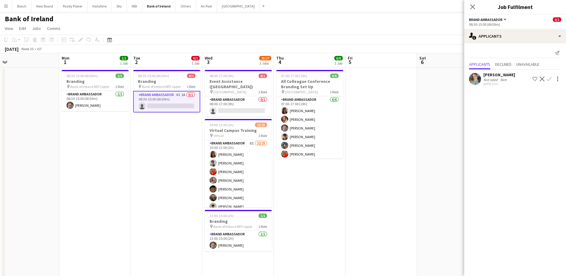
click at [382, 23] on app-page-menu "View Day view expanded Day view collapsed Month view Date picker Jump to today …" at bounding box center [283, 28] width 566 height 11
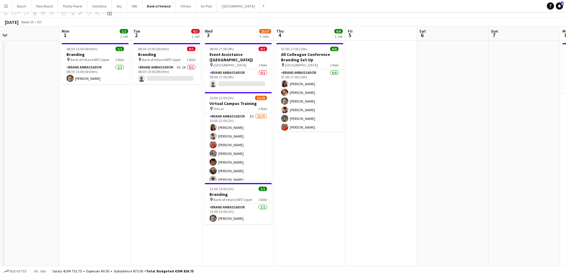
scroll to position [0, 0]
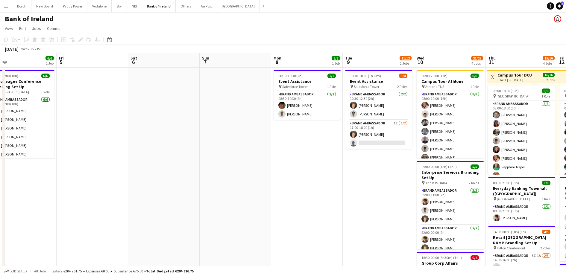
drag, startPoint x: 474, startPoint y: 159, endPoint x: 184, endPoint y: 167, distance: 289.7
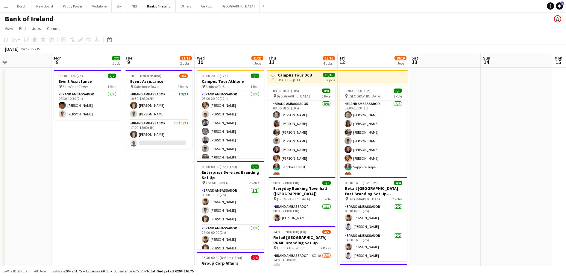
scroll to position [0, 187]
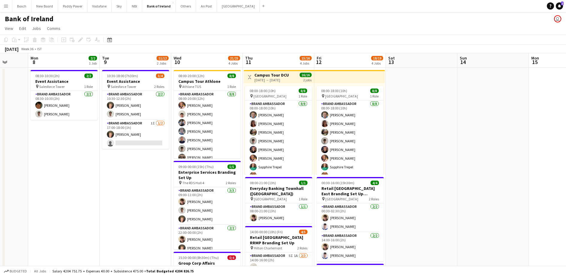
drag, startPoint x: 343, startPoint y: 164, endPoint x: 120, endPoint y: 161, distance: 222.5
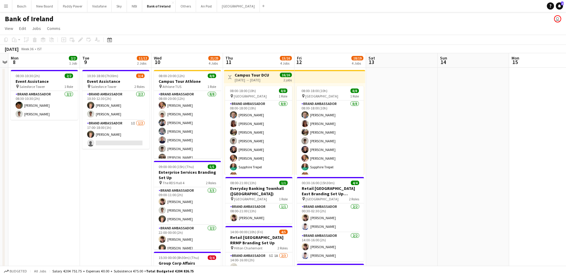
scroll to position [0, 208]
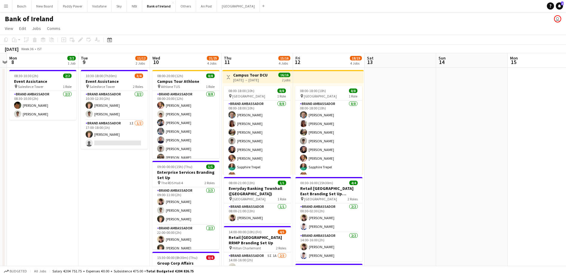
drag, startPoint x: 481, startPoint y: 165, endPoint x: 460, endPoint y: 167, distance: 21.4
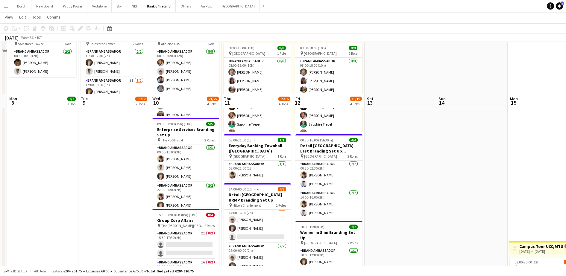
scroll to position [37, 0]
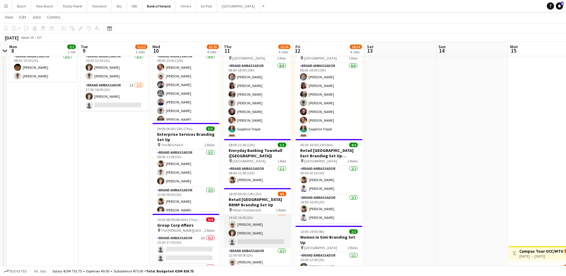
click at [259, 233] on app-card-role "Brand Ambassador 5I 1A [DATE] 14:00-16:00 (2h) [PERSON_NAME] [PERSON_NAME] sing…" at bounding box center [257, 229] width 67 height 38
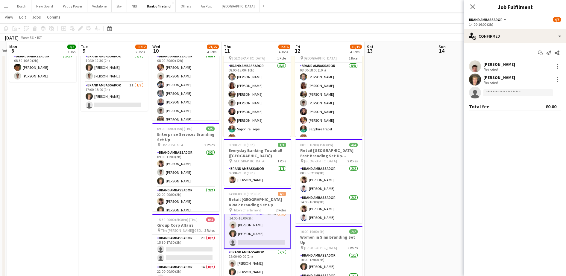
scroll to position [5, 0]
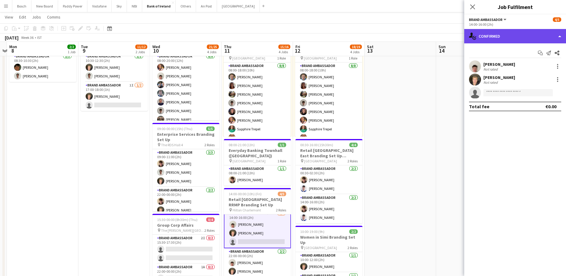
click at [509, 30] on div "single-neutral-actions-check-2 Confirmed" at bounding box center [516, 36] width 102 height 14
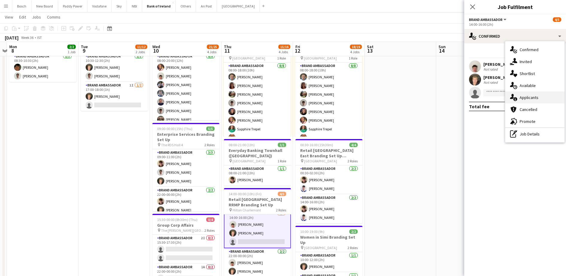
click at [538, 101] on div "single-neutral-actions-information Applicants" at bounding box center [535, 98] width 59 height 12
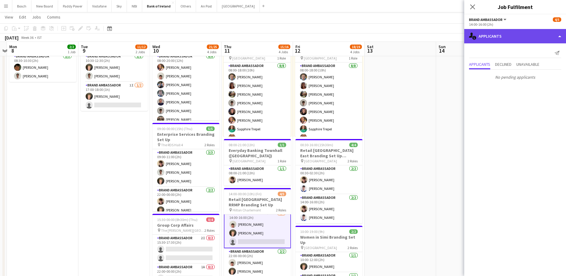
click at [518, 42] on div "single-neutral-actions-information Applicants" at bounding box center [516, 36] width 102 height 14
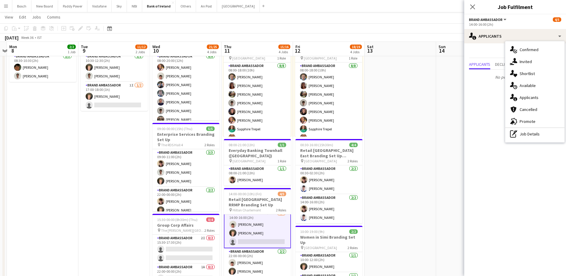
click at [525, 77] on div "single-neutral-actions-heart Shortlist" at bounding box center [535, 74] width 59 height 12
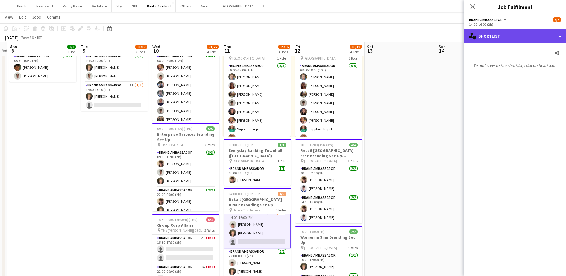
click at [498, 34] on div "single-neutral-actions-heart Shortlist" at bounding box center [516, 36] width 102 height 14
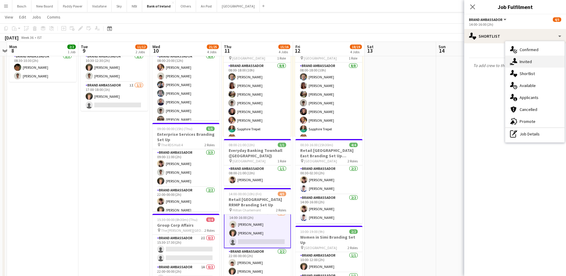
click at [534, 62] on div "single-neutral-actions-share-1 Invited" at bounding box center [535, 62] width 59 height 12
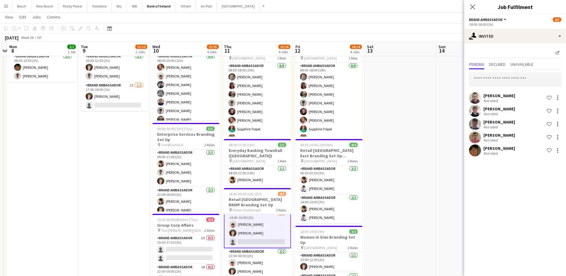
click at [420, 37] on div "September 2025 Week 36 • IST" at bounding box center [283, 38] width 566 height 8
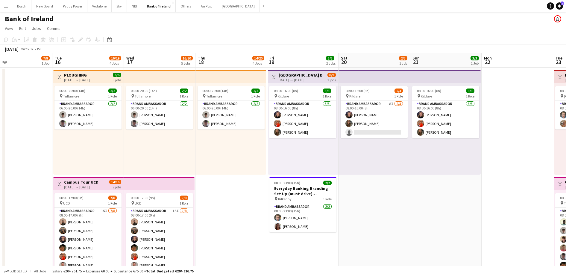
scroll to position [0, 204]
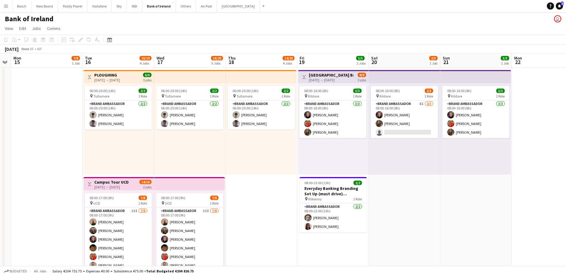
drag, startPoint x: 514, startPoint y: 166, endPoint x: 0, endPoint y: 118, distance: 516.5
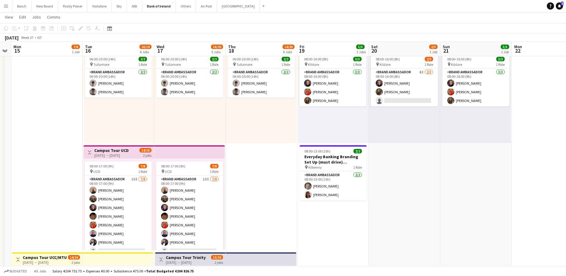
scroll to position [0, 0]
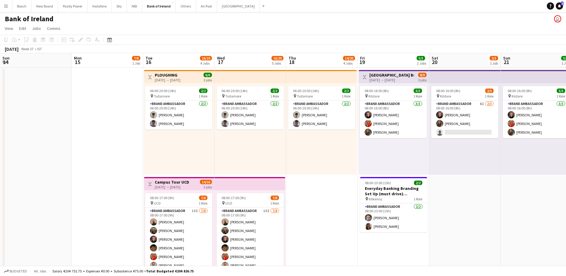
drag, startPoint x: 260, startPoint y: 188, endPoint x: 571, endPoint y: 190, distance: 311.2
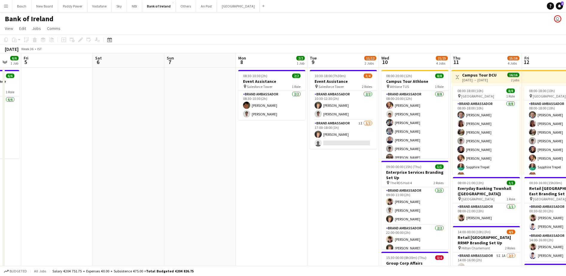
drag, startPoint x: 84, startPoint y: 164, endPoint x: 320, endPoint y: 153, distance: 236.2
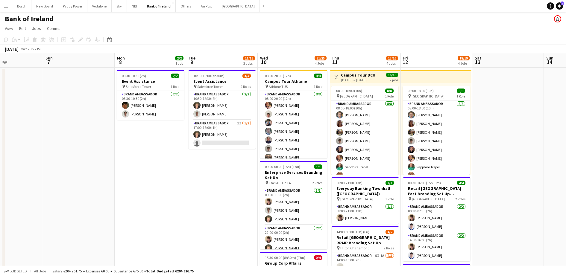
drag, startPoint x: 296, startPoint y: 151, endPoint x: 175, endPoint y: 152, distance: 121.3
click at [228, 38] on app-toolbar "Copy Paste Paste Ctrl+V Paste with crew Ctrl+Shift+V Paste linked Job Delete Gr…" at bounding box center [283, 40] width 566 height 10
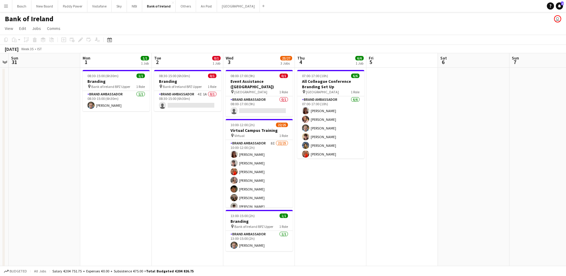
scroll to position [0, 132]
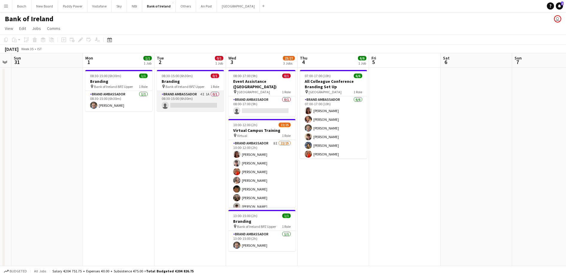
click at [182, 105] on app-card-role "Brand Ambassador 4I 1A 0/1 08:30-15:00 (6h30m) single-neutral-actions" at bounding box center [190, 101] width 67 height 20
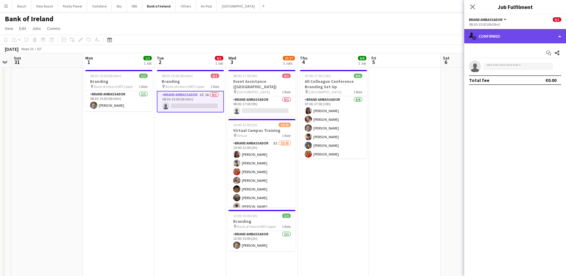
click at [507, 34] on div "single-neutral-actions-check-2 Confirmed" at bounding box center [516, 36] width 102 height 14
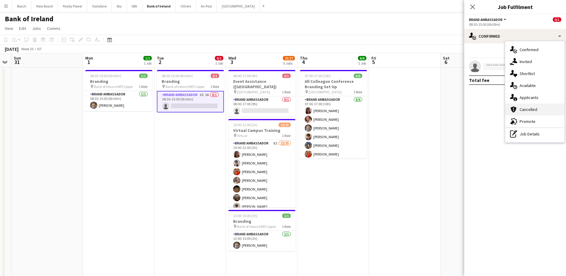
click at [521, 105] on div "cancellation Cancelled" at bounding box center [535, 110] width 59 height 12
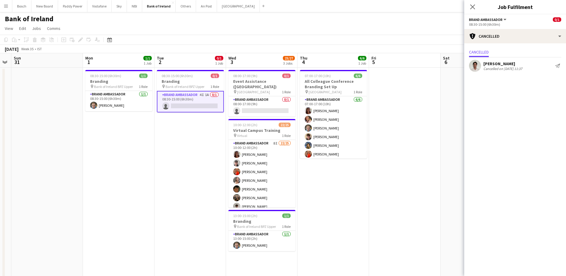
click at [515, 43] on div "Cancelled Shane McCarthy Cancelled on 26-08-2025 11:37 Send notification" at bounding box center [516, 60] width 102 height 34
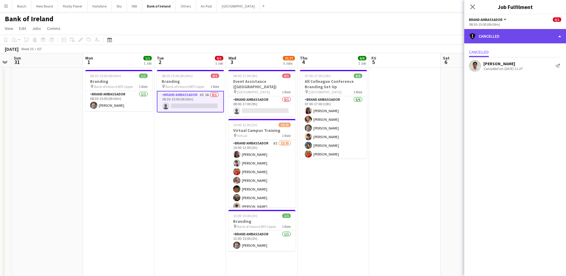
click at [519, 38] on div "cancellation Cancelled" at bounding box center [516, 36] width 102 height 14
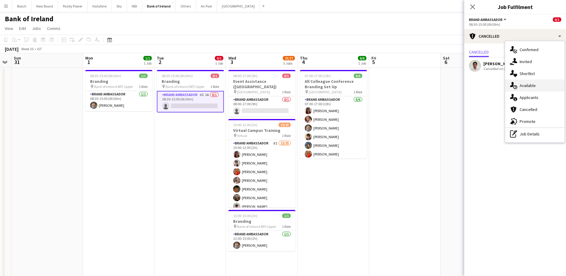
click at [536, 82] on div "single-neutral-actions-upload Available" at bounding box center [535, 86] width 59 height 12
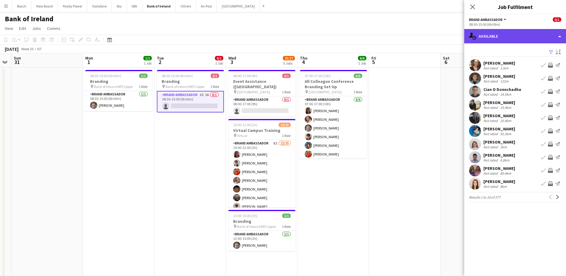
click at [507, 33] on div "single-neutral-actions-upload Available" at bounding box center [516, 36] width 102 height 14
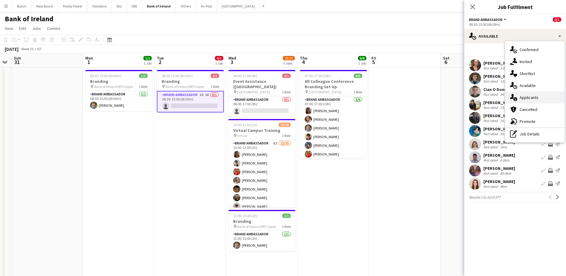
click at [525, 97] on div "single-neutral-actions-information Applicants" at bounding box center [535, 98] width 59 height 12
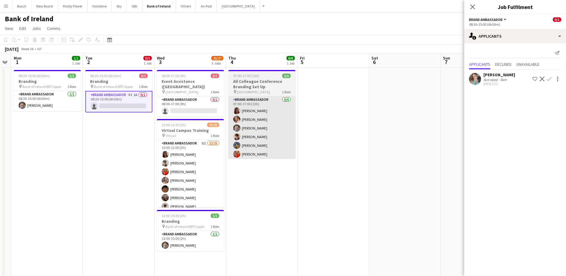
scroll to position [0, 197]
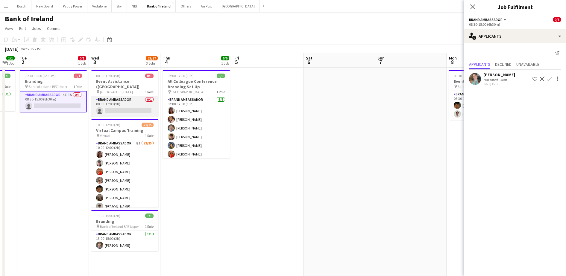
click at [122, 96] on app-card-role "Brand Ambassador 0/1 08:00-17:00 (9h) single-neutral-actions" at bounding box center [124, 106] width 67 height 20
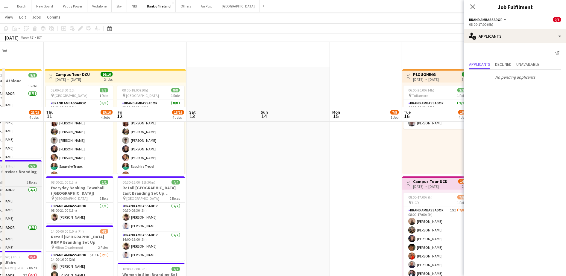
scroll to position [106, 0]
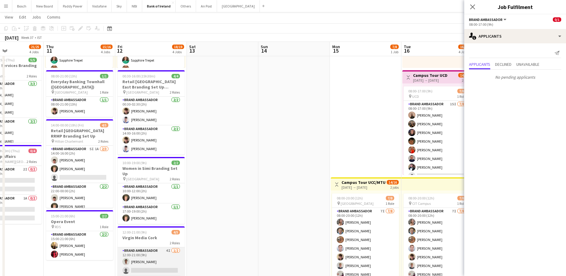
click at [156, 263] on app-card-role "Brand Ambassador 4I [DATE] 12:00-21:00 (9h) [PERSON_NAME] single-neutral-actions" at bounding box center [151, 262] width 67 height 29
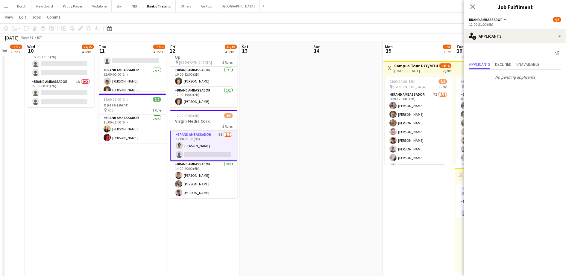
scroll to position [223, 0]
click at [501, 69] on span "Declined" at bounding box center [503, 64] width 16 height 9
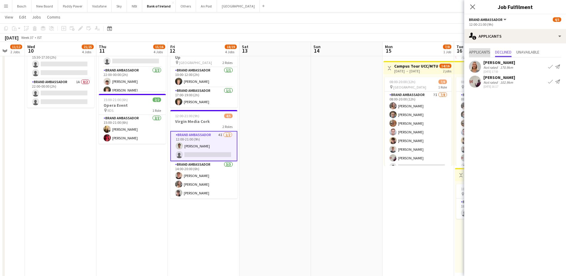
click at [486, 50] on span "Applicants" at bounding box center [479, 52] width 21 height 4
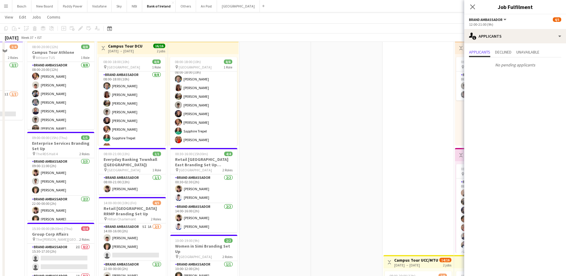
scroll to position [0, 0]
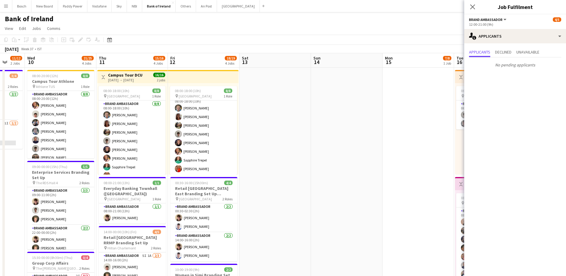
click at [368, 49] on div "September 2025 Week 37 • IST" at bounding box center [283, 49] width 566 height 8
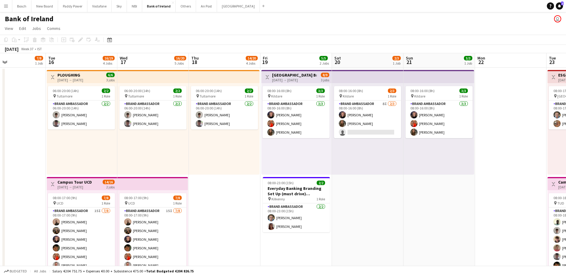
scroll to position [0, 190]
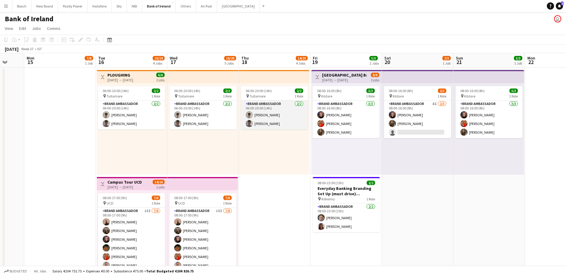
click at [271, 119] on app-card-role "Brand Ambassador 2/2 06:00-20:00 (14h) Jakub Kula Myles Dunnion" at bounding box center [274, 115] width 67 height 29
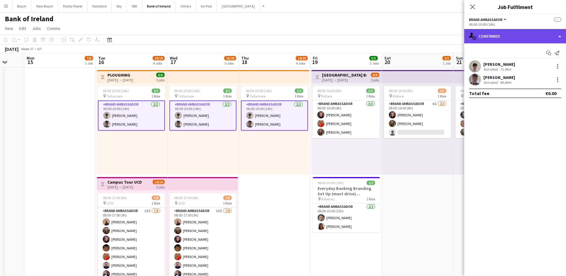
click at [497, 32] on div "single-neutral-actions-check-2 Confirmed" at bounding box center [516, 36] width 102 height 14
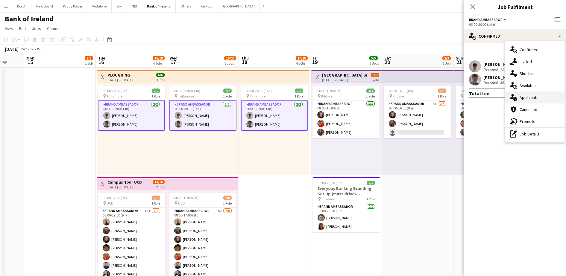
click at [524, 101] on div "single-neutral-actions-information Applicants" at bounding box center [535, 98] width 59 height 12
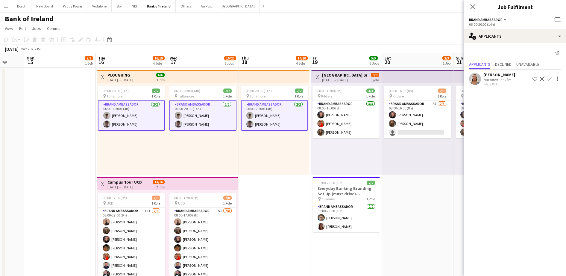
click at [541, 77] on app-icon "Decline" at bounding box center [542, 79] width 5 height 5
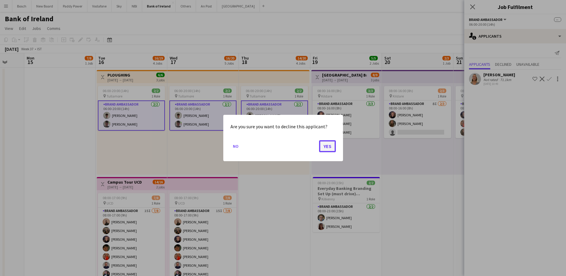
click at [331, 144] on button "Yes" at bounding box center [327, 146] width 17 height 12
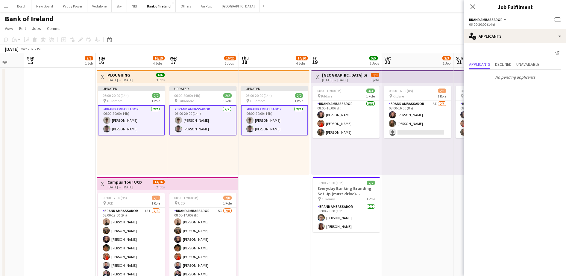
click at [400, 25] on app-page-menu "View Day view expanded Day view collapsed Month view Date picker Jump to today …" at bounding box center [283, 28] width 566 height 11
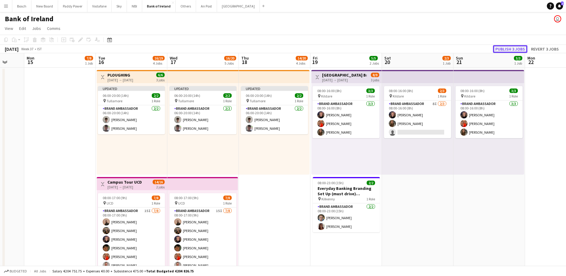
click at [503, 53] on button "Publish 3 jobs" at bounding box center [510, 49] width 34 height 8
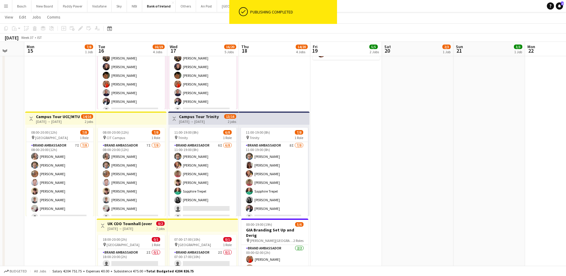
scroll to position [0, 125]
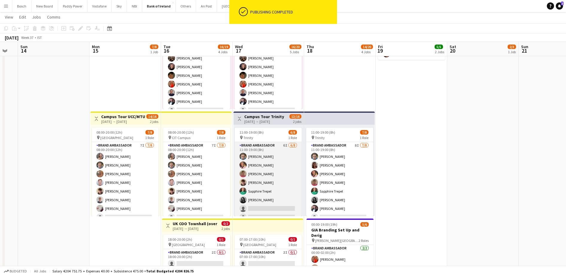
click at [271, 176] on app-card-role "Brand Ambassador 6I [DATE] 11:00-19:00 (8h) [PERSON_NAME] [PERSON_NAME] [PERSON…" at bounding box center [268, 182] width 67 height 81
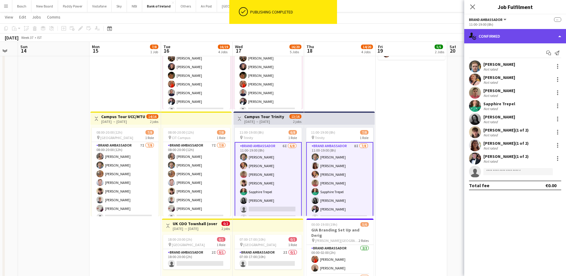
click at [485, 36] on div "single-neutral-actions-check-2 Confirmed" at bounding box center [516, 36] width 102 height 14
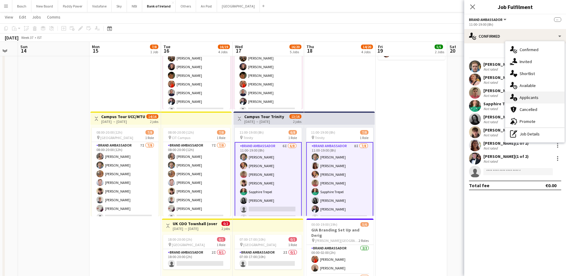
click at [548, 98] on div "single-neutral-actions-information Applicants" at bounding box center [535, 98] width 59 height 12
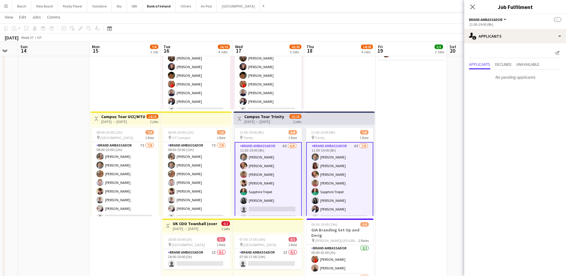
click at [374, 33] on app-toolbar "Copy Paste Paste Ctrl+V Paste with crew Ctrl+Shift+V Paste linked Job Delete Gr…" at bounding box center [283, 28] width 566 height 10
